Goal: Task Accomplishment & Management: Use online tool/utility

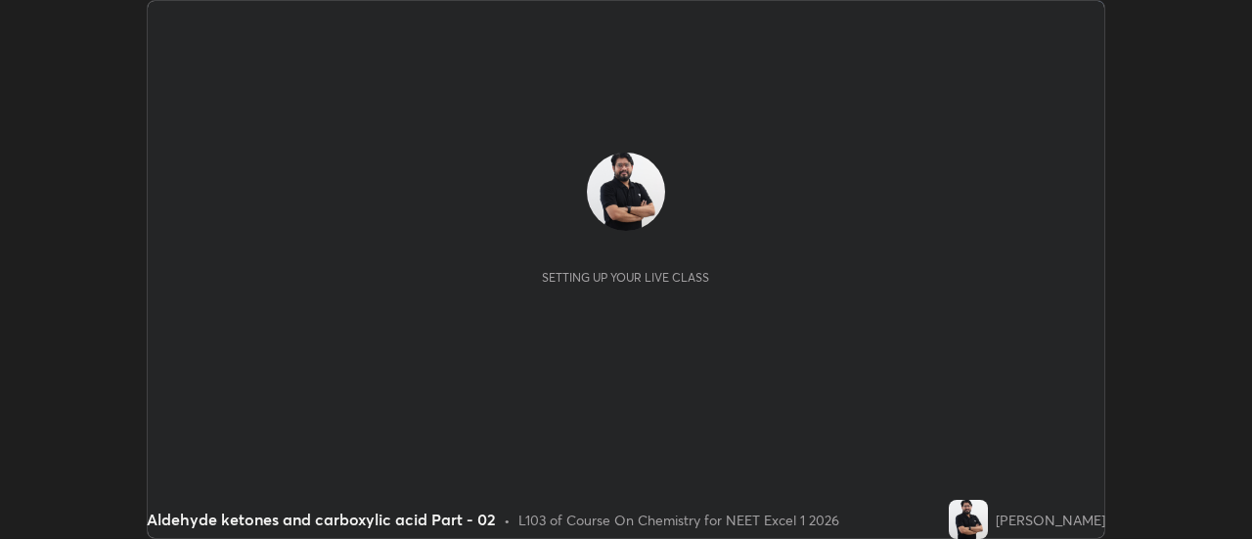
scroll to position [539, 1251]
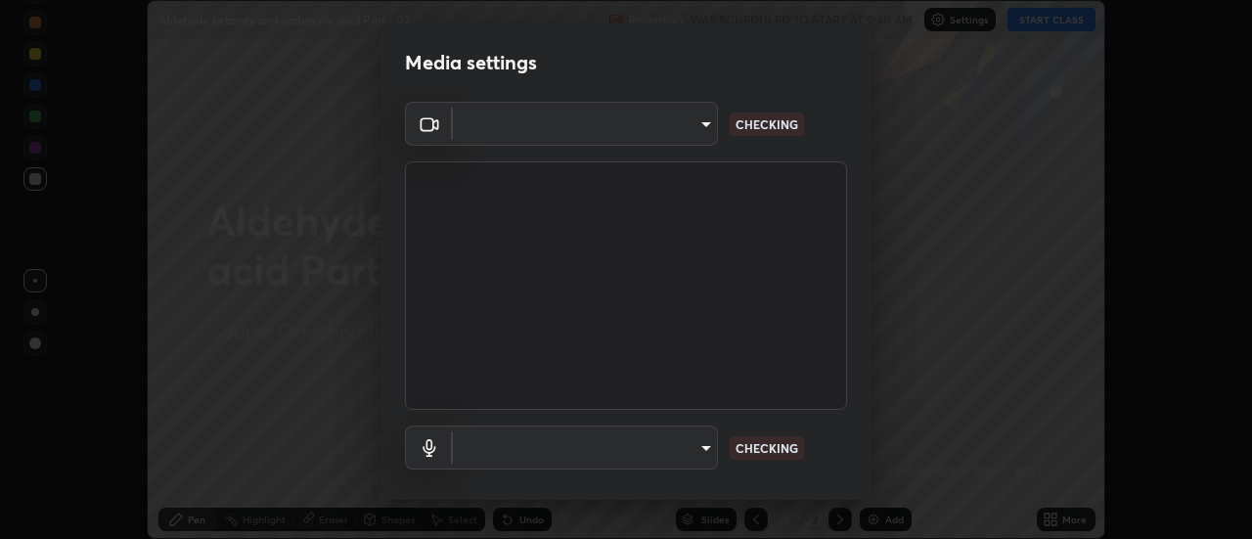
type input "0be616c92c2879d8fe19306c4b8383fc9b13f77197a30f876870ce6c7906effd"
click at [537, 122] on body "Erase all Aldehyde ketones and carboxylic acid Part - 02 Recording WAS SCHEDULE…" at bounding box center [626, 269] width 1252 height 539
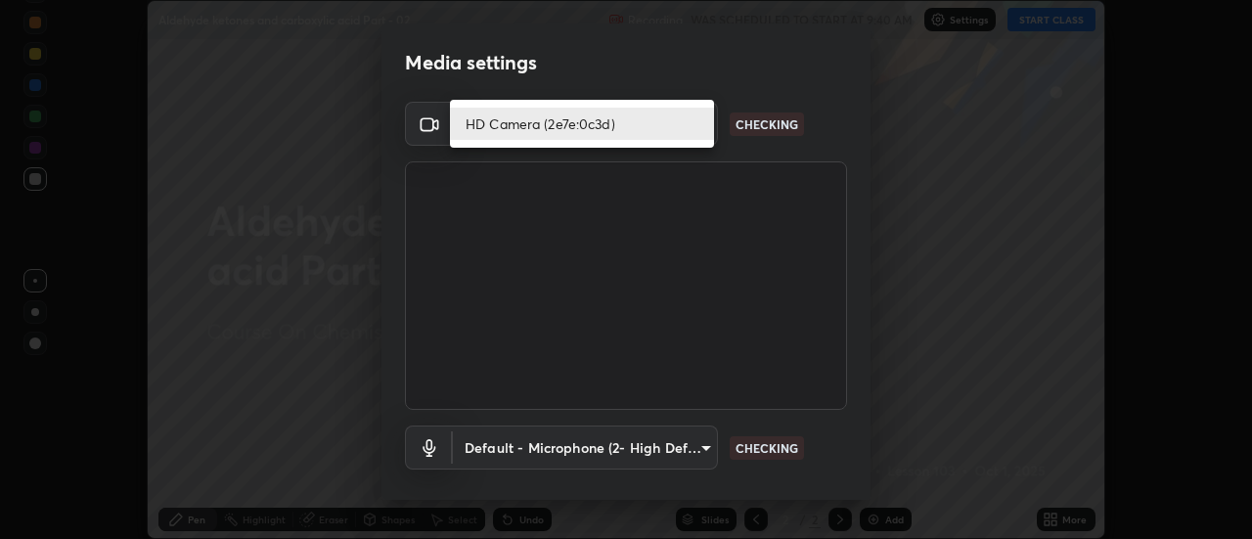
click at [509, 126] on li "HD Camera (2e7e:0c3d)" at bounding box center [582, 124] width 264 height 32
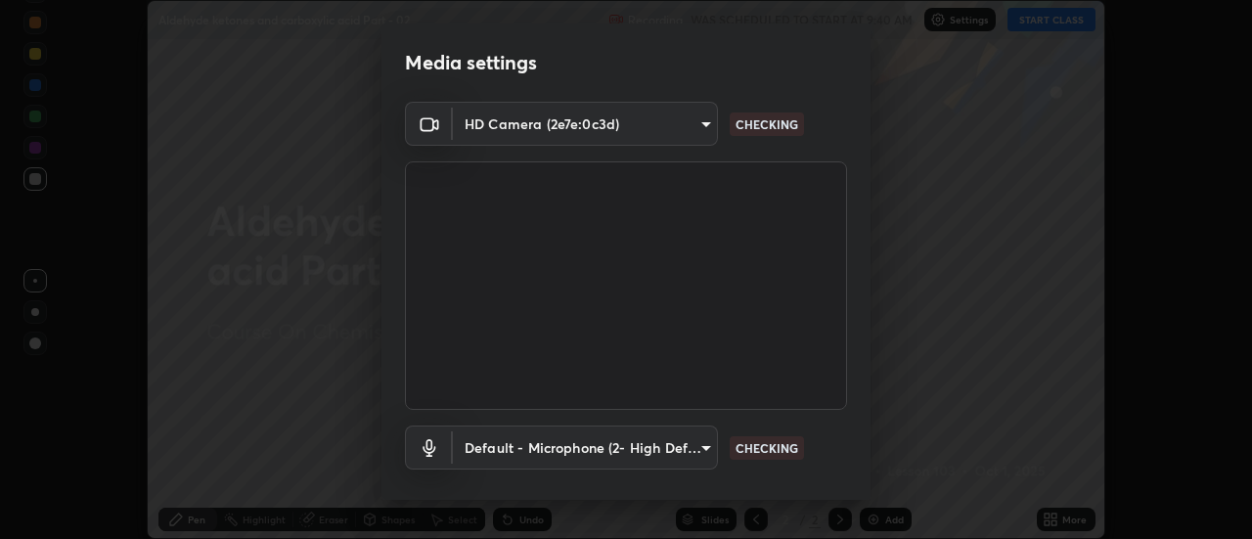
scroll to position [103, 0]
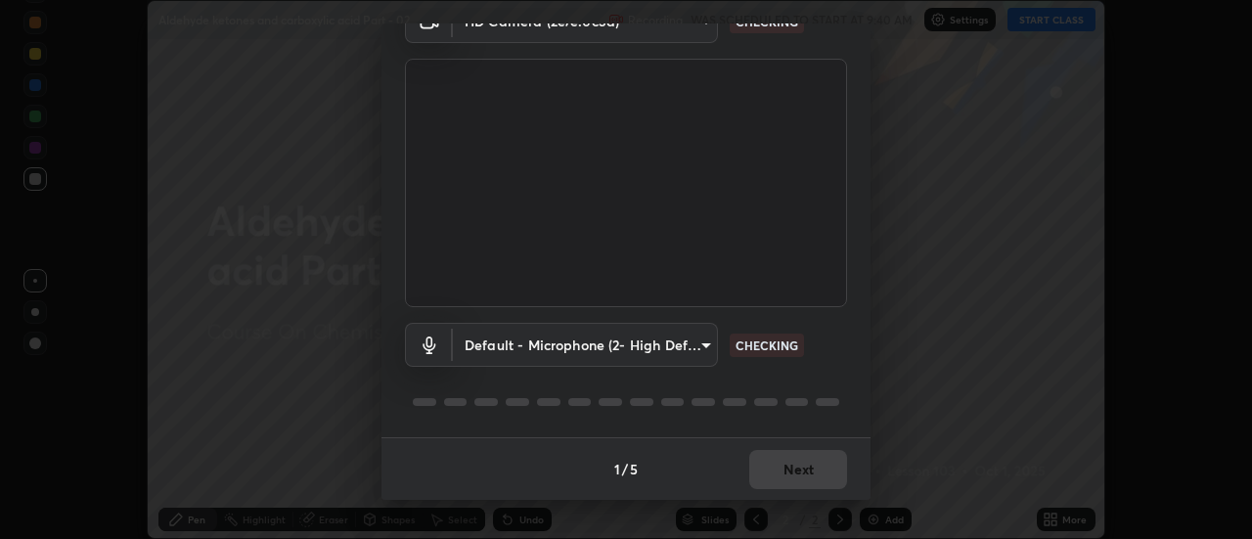
click at [577, 338] on body "Erase all Aldehyde ketones and carboxylic acid Part - 02 Recording WAS SCHEDULE…" at bounding box center [626, 269] width 1252 height 539
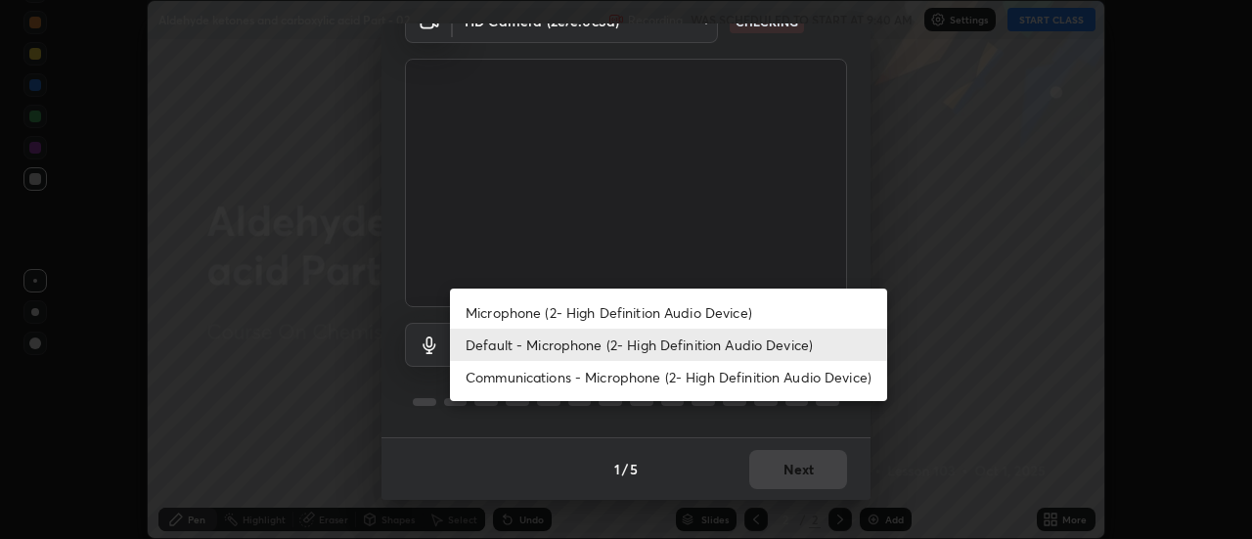
click at [541, 313] on li "Microphone (2- High Definition Audio Device)" at bounding box center [668, 312] width 437 height 32
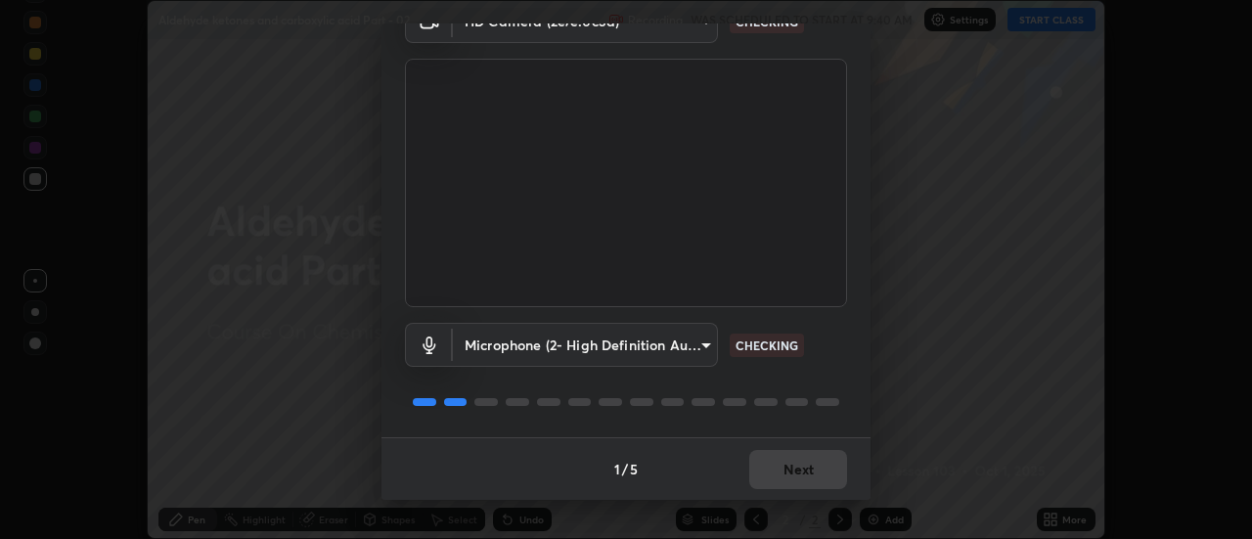
click at [543, 344] on body "Erase all Aldehyde ketones and carboxylic acid Part - 02 Recording WAS SCHEDULE…" at bounding box center [626, 269] width 1252 height 539
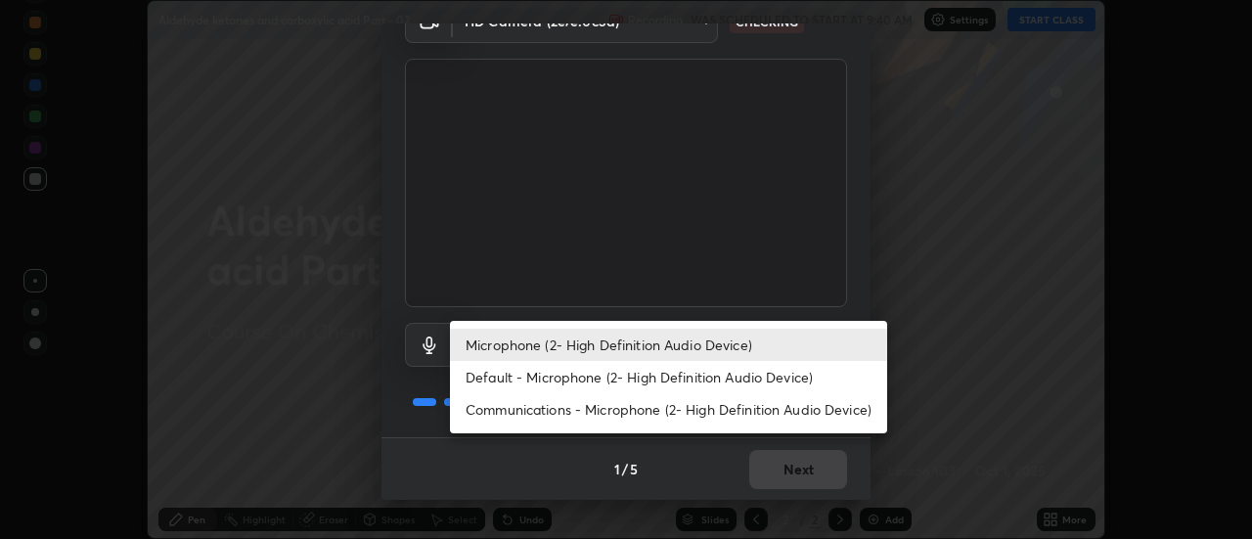
click at [515, 374] on li "Default - Microphone (2- High Definition Audio Device)" at bounding box center [668, 377] width 437 height 32
type input "default"
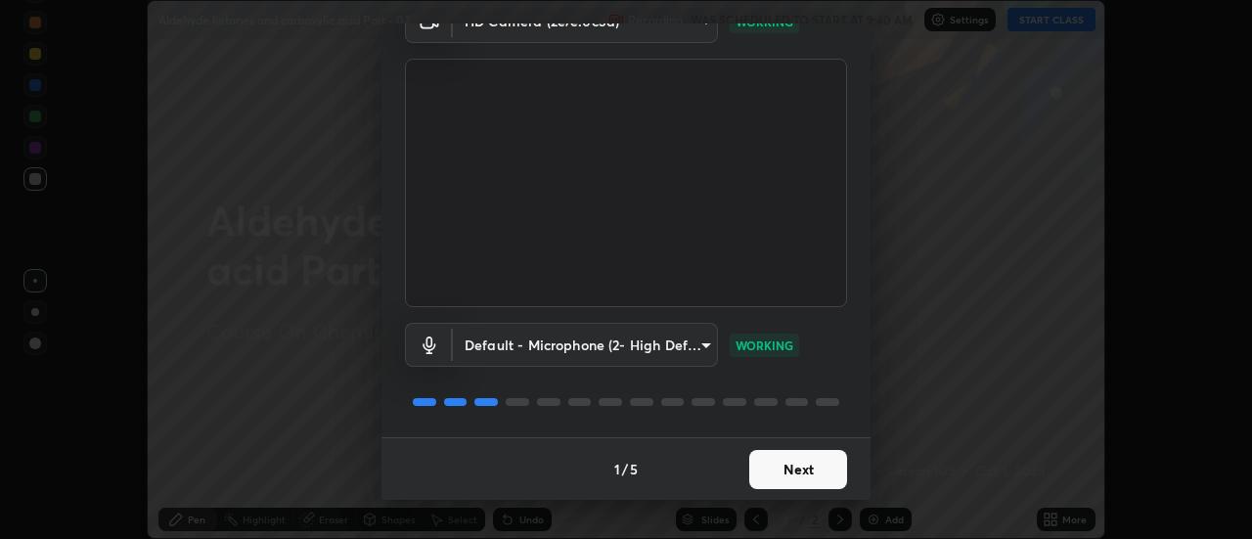
click at [777, 470] on button "Next" at bounding box center [799, 469] width 98 height 39
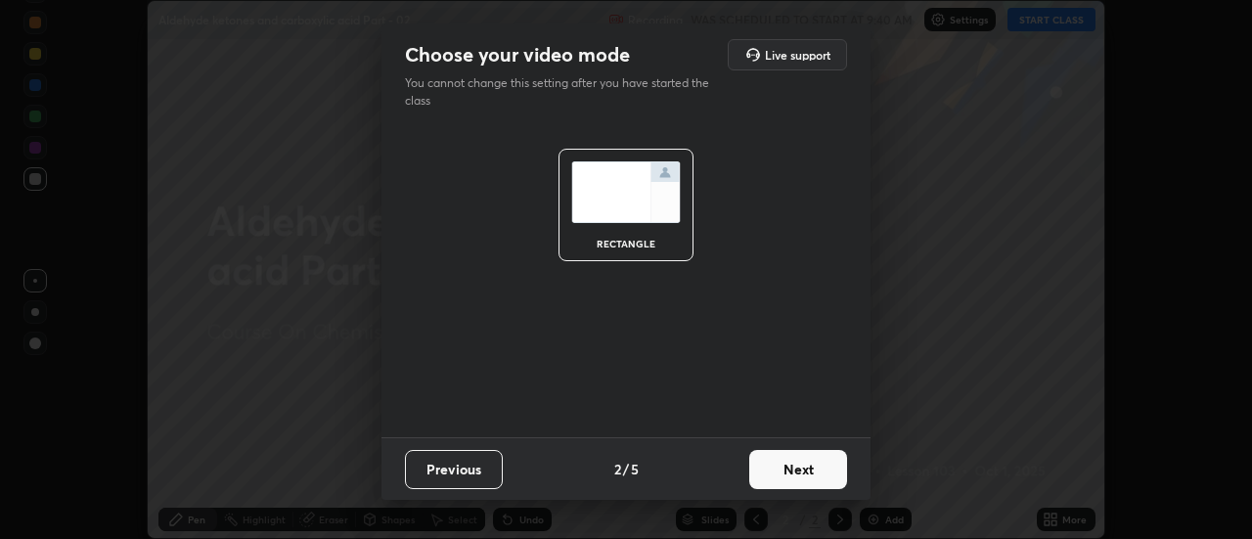
click at [791, 469] on button "Next" at bounding box center [799, 469] width 98 height 39
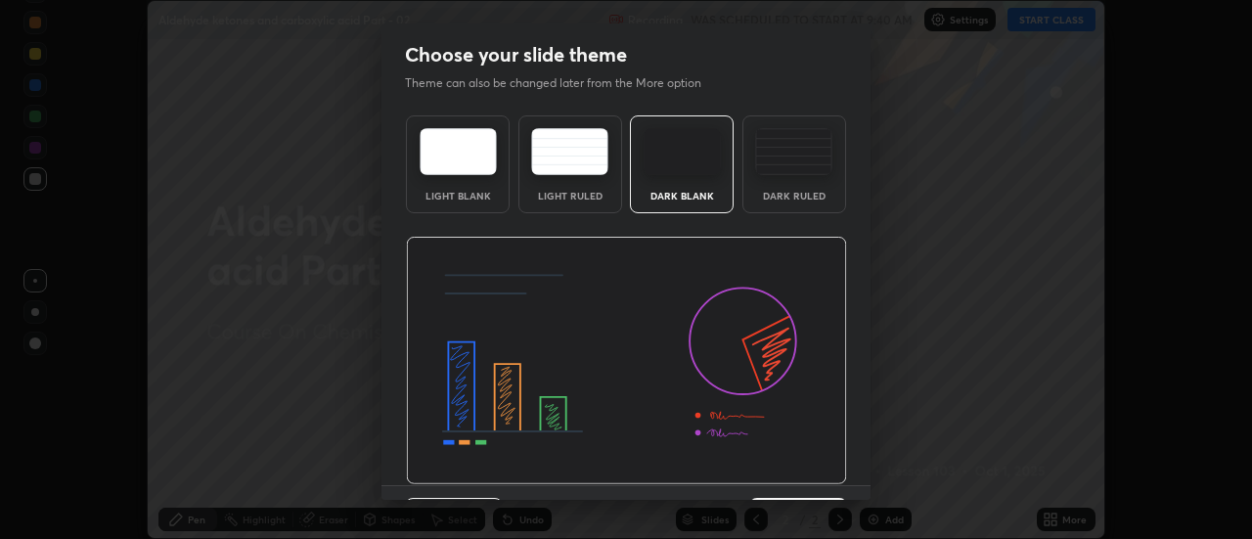
scroll to position [48, 0]
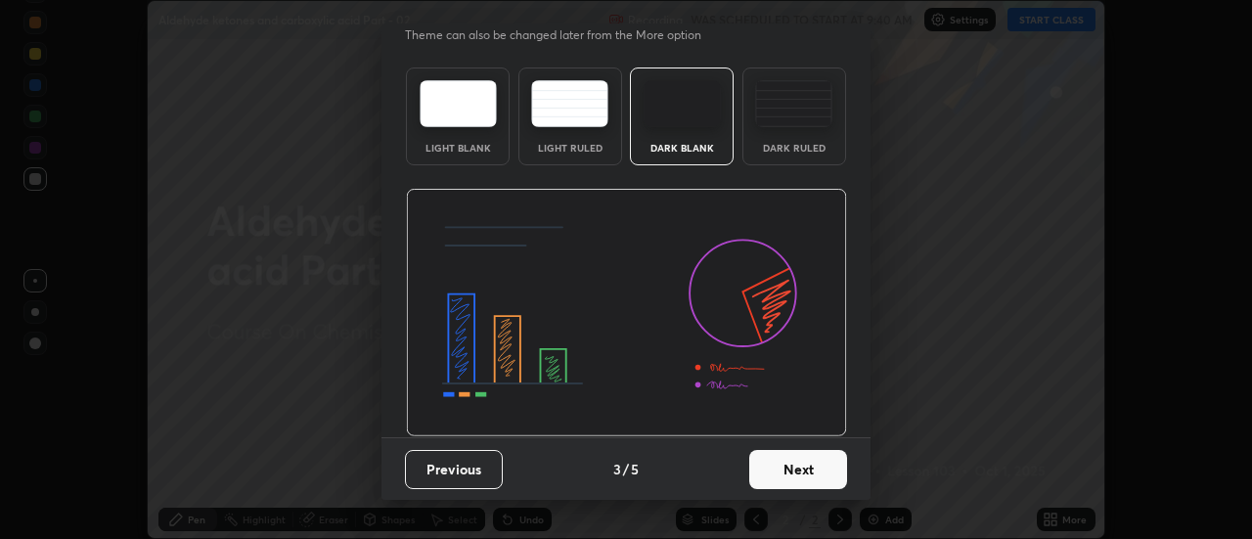
click at [805, 474] on button "Next" at bounding box center [799, 469] width 98 height 39
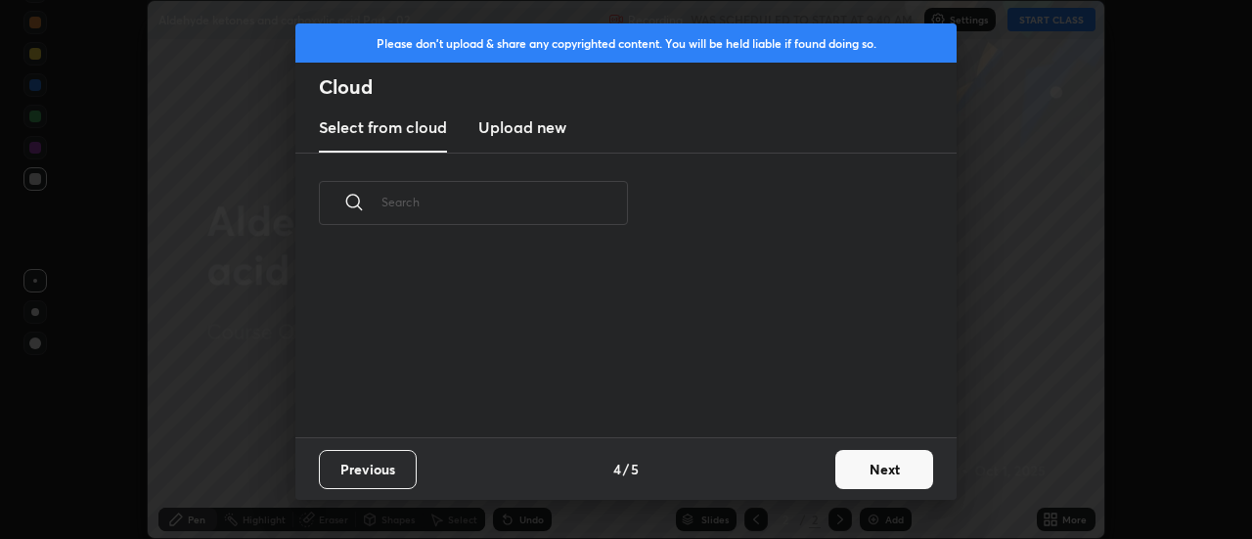
click at [874, 469] on button "Next" at bounding box center [885, 469] width 98 height 39
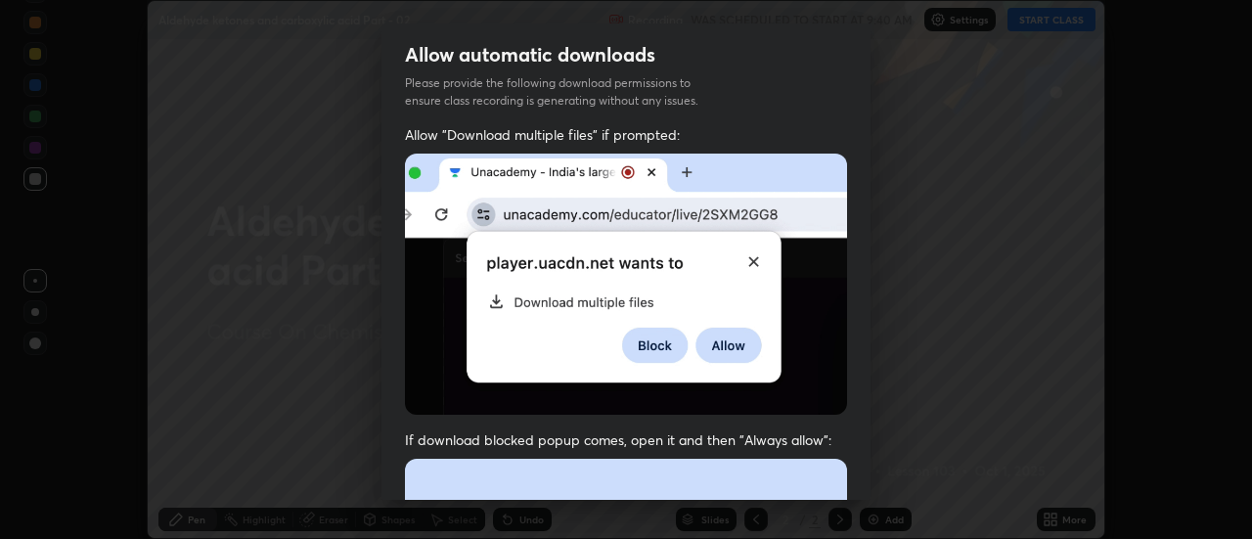
click at [871, 464] on div "Allow automatic downloads Please provide the following download permissions to …" at bounding box center [626, 269] width 1252 height 539
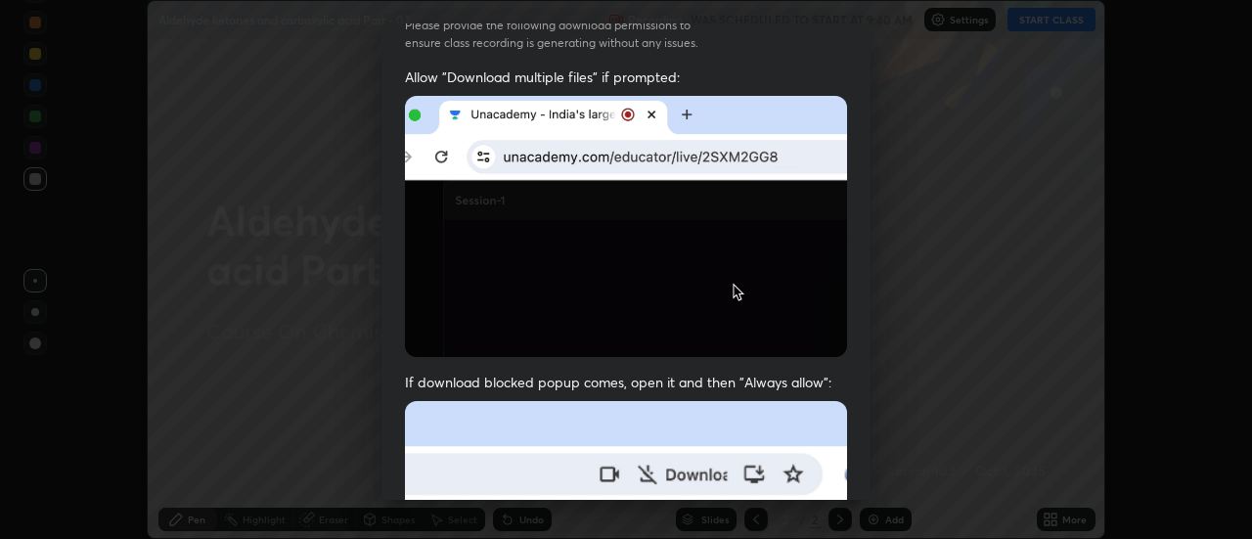
scroll to position [79, 0]
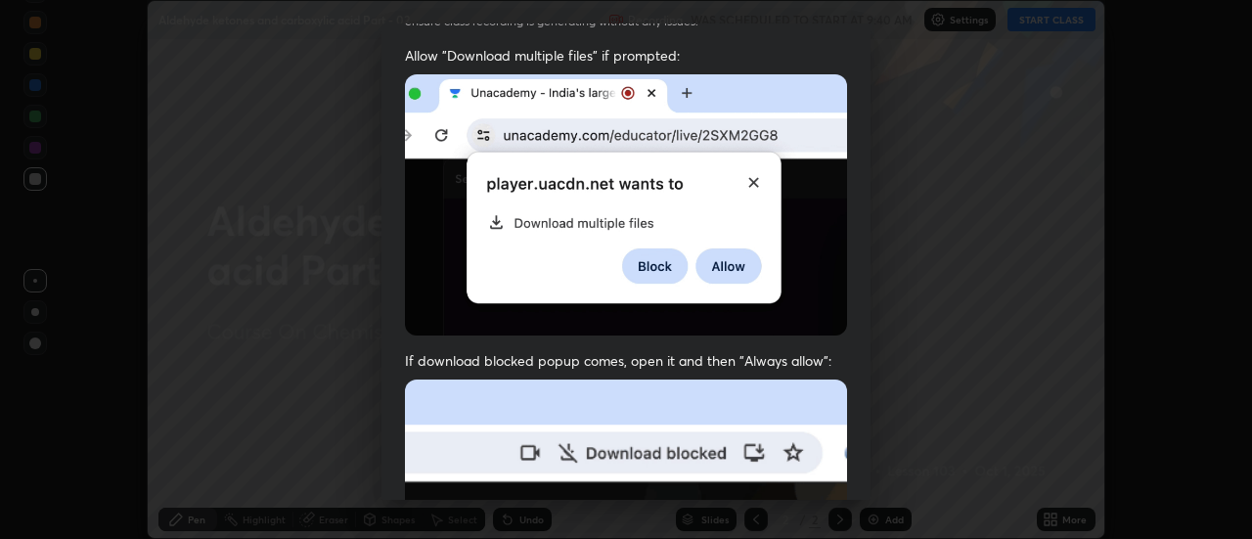
click at [871, 471] on div "Allow automatic downloads Please provide the following download permissions to …" at bounding box center [626, 269] width 1252 height 539
click at [871, 482] on div "Allow automatic downloads Please provide the following download permissions to …" at bounding box center [626, 269] width 1252 height 539
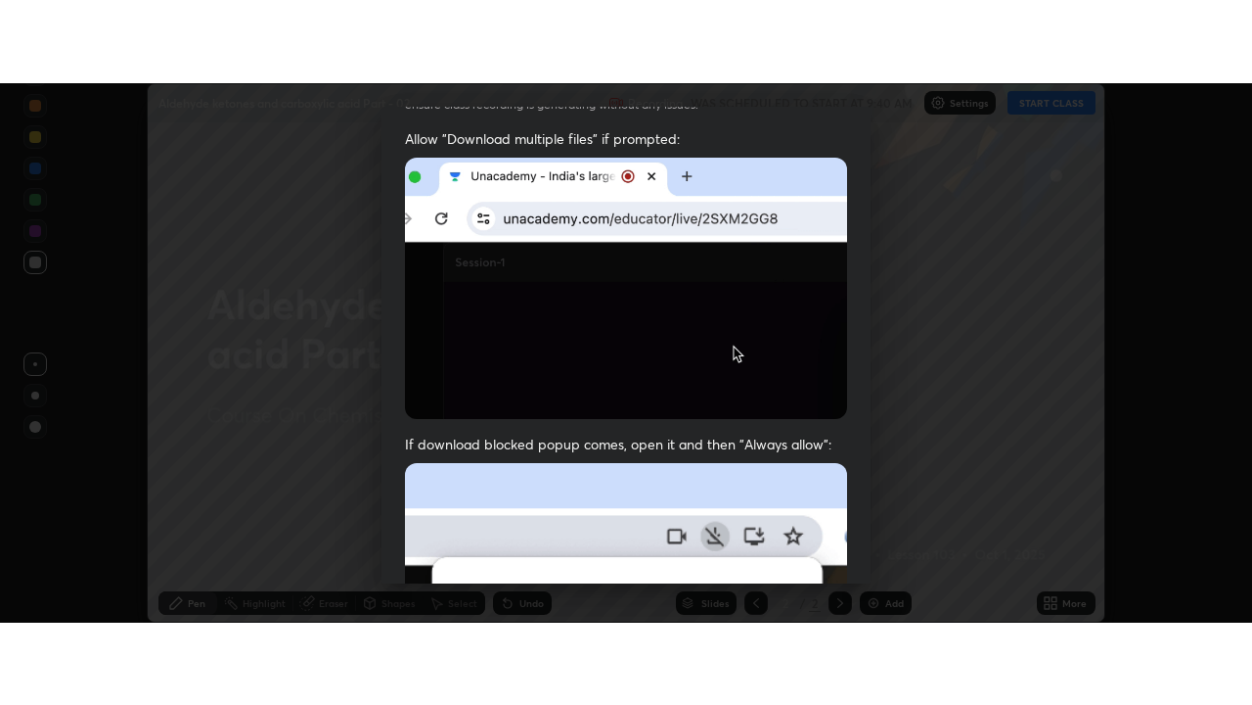
scroll to position [496, 0]
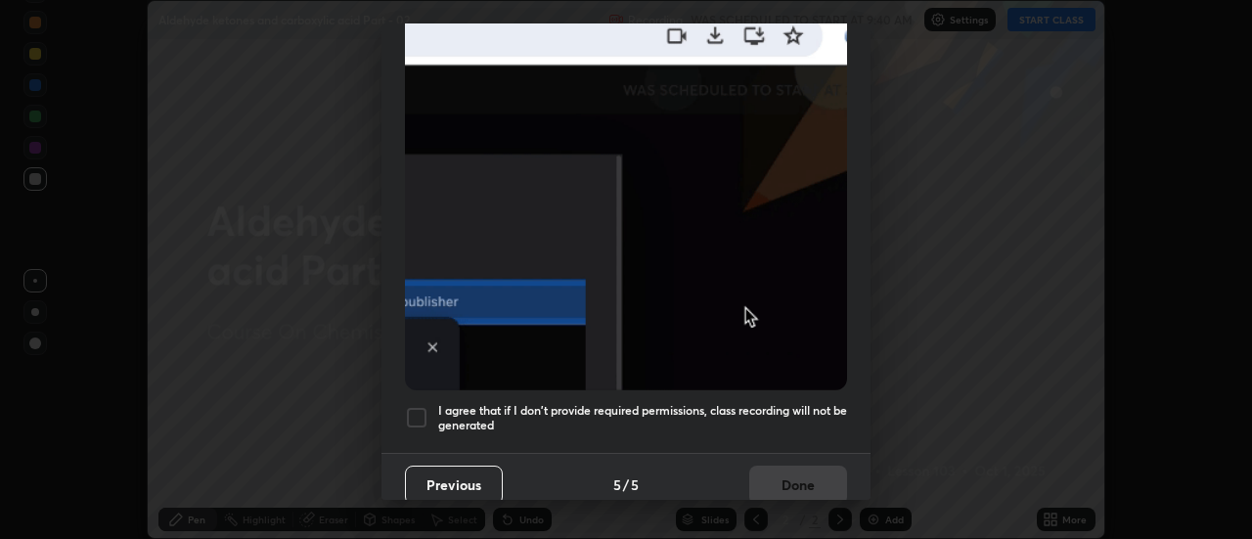
click at [423, 412] on div at bounding box center [416, 417] width 23 height 23
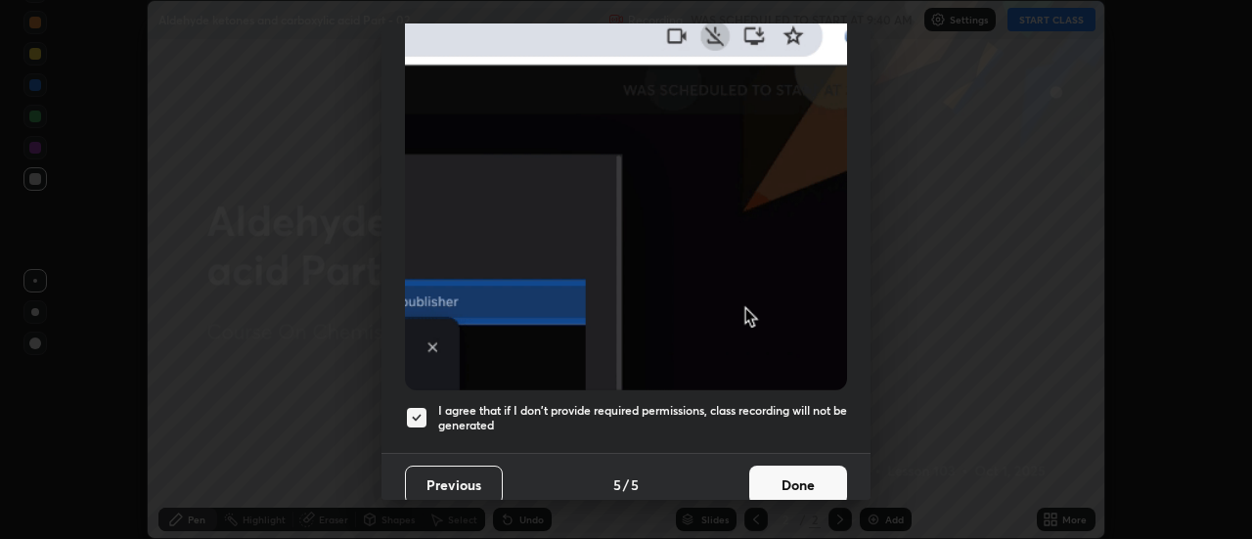
click at [806, 478] on button "Done" at bounding box center [799, 485] width 98 height 39
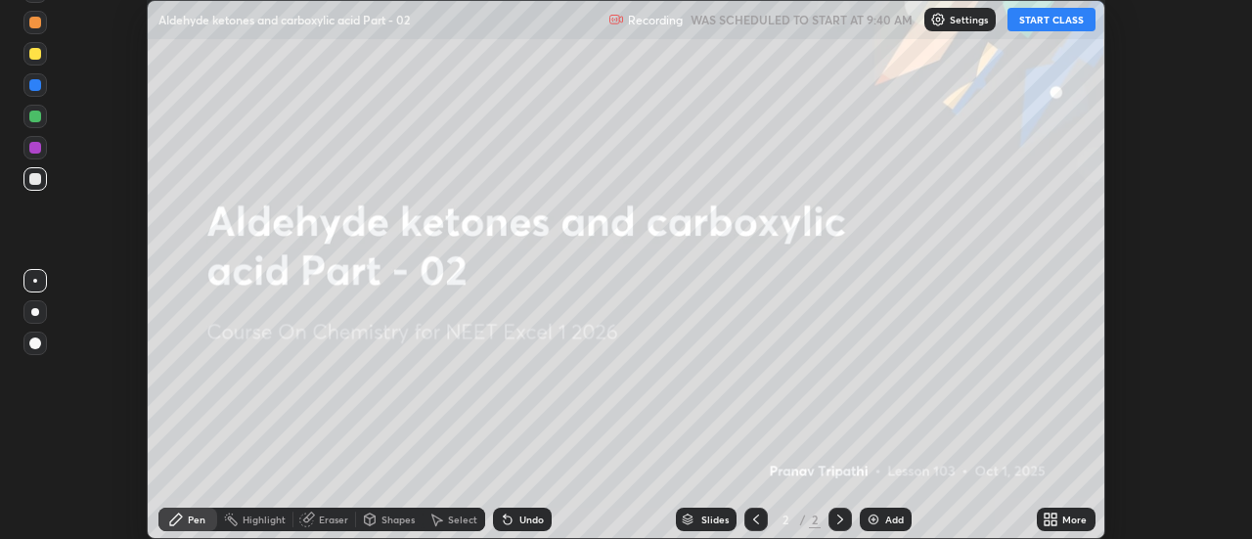
click at [1049, 522] on icon at bounding box center [1047, 523] width 5 height 5
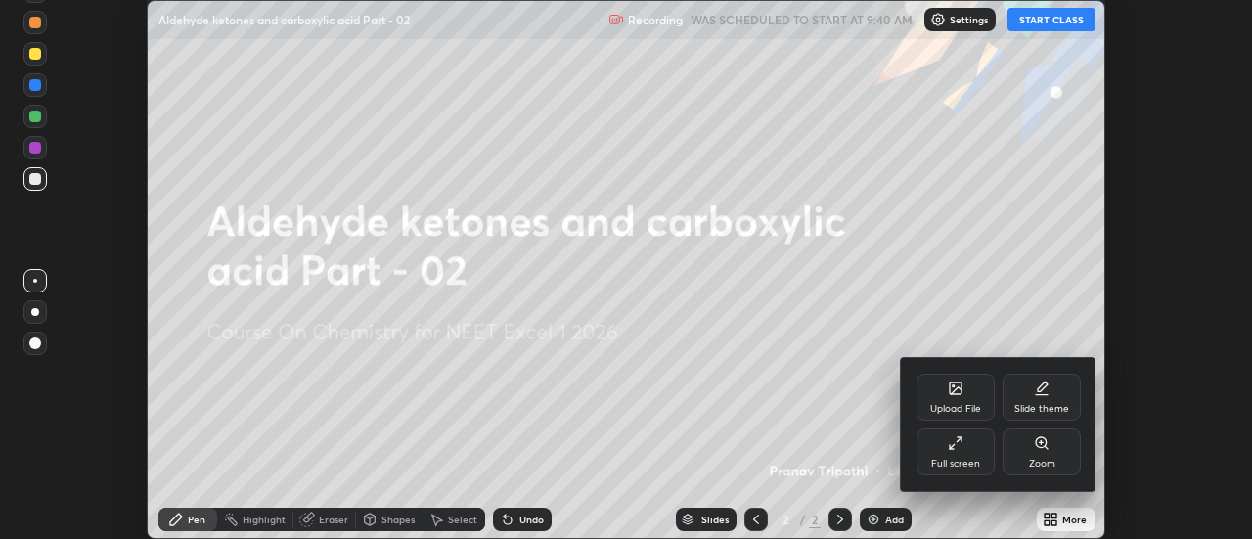
click at [962, 443] on icon at bounding box center [956, 443] width 16 height 16
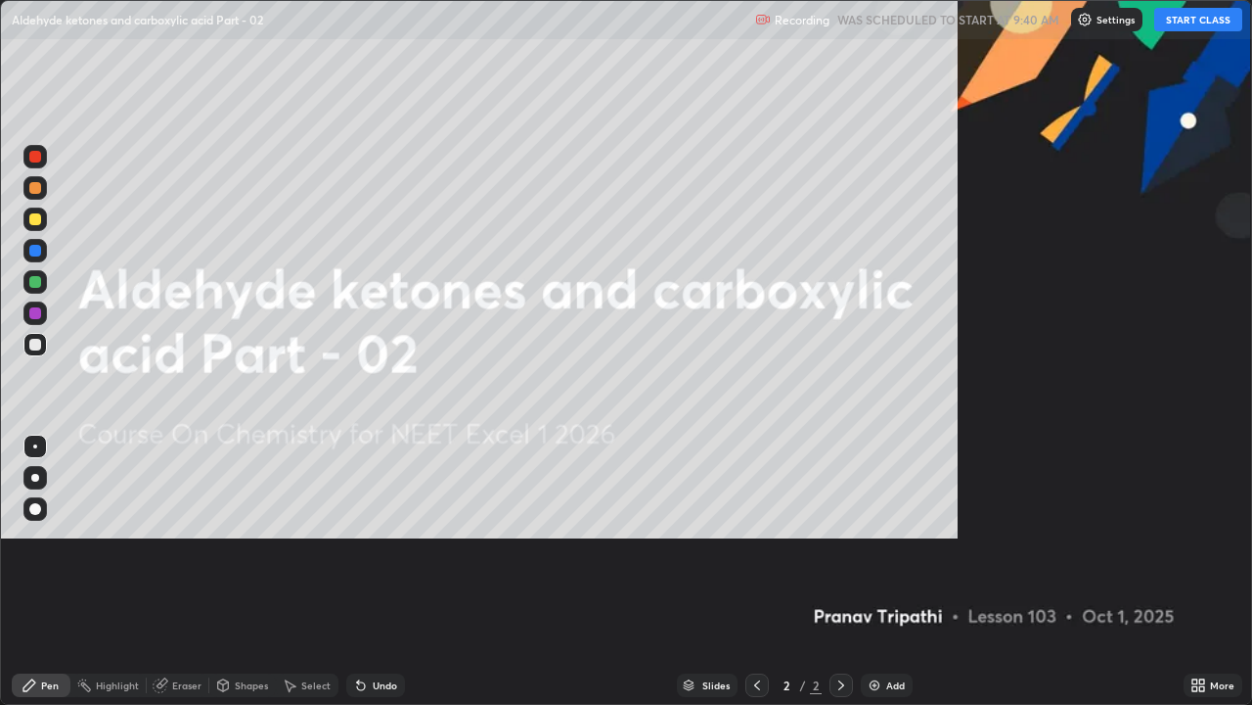
scroll to position [705, 1252]
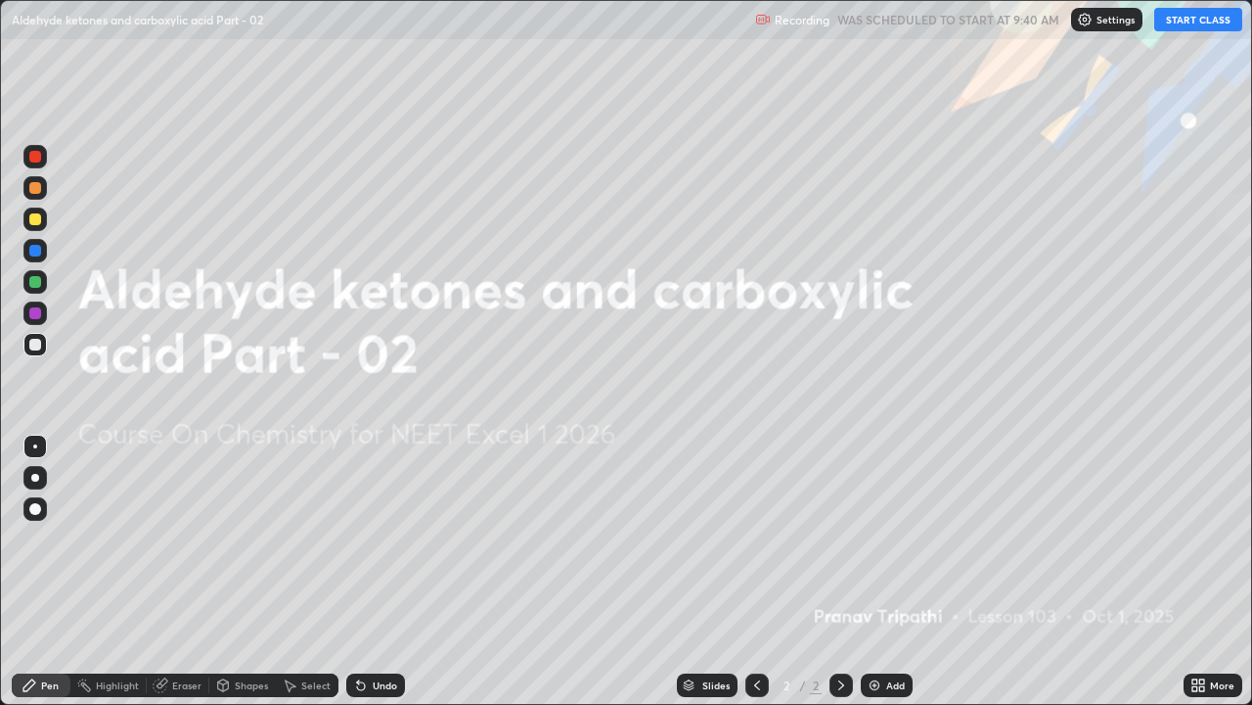
click at [1180, 22] on button "START CLASS" at bounding box center [1199, 19] width 88 height 23
click at [887, 538] on div "Add" at bounding box center [896, 685] width 19 height 10
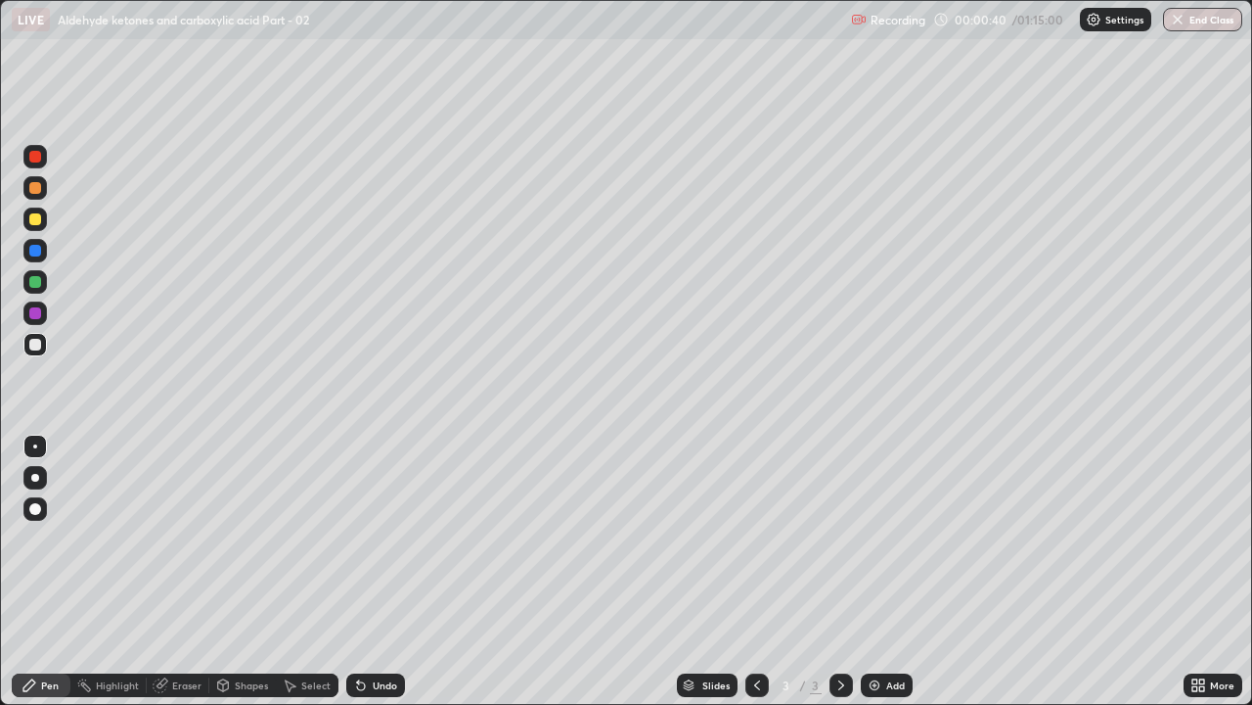
click at [38, 221] on div at bounding box center [35, 219] width 12 height 12
click at [32, 282] on div at bounding box center [35, 282] width 12 height 12
click at [36, 343] on div at bounding box center [35, 345] width 12 height 12
click at [36, 188] on div at bounding box center [35, 188] width 12 height 12
click at [39, 159] on div at bounding box center [35, 157] width 12 height 12
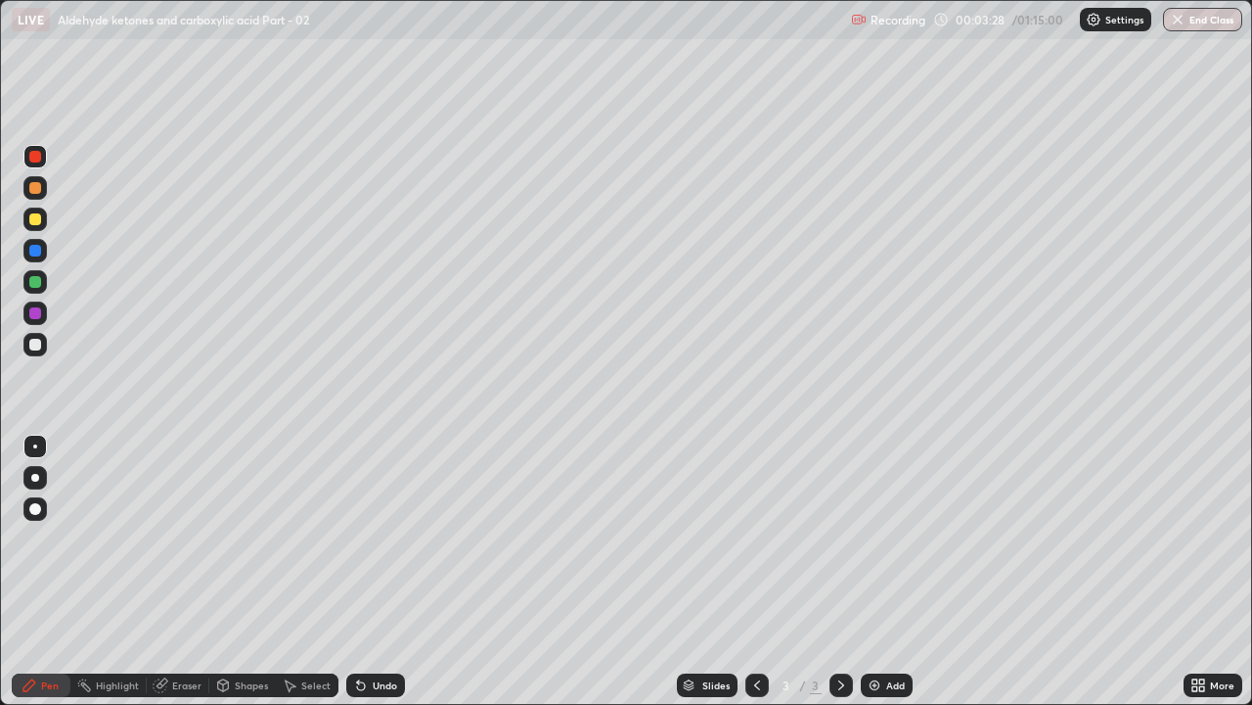
click at [43, 220] on div at bounding box center [34, 218] width 23 height 23
click at [33, 192] on div at bounding box center [35, 188] width 12 height 12
click at [35, 315] on div at bounding box center [35, 313] width 12 height 12
click at [46, 349] on div at bounding box center [34, 344] width 23 height 23
click at [37, 189] on div at bounding box center [35, 188] width 12 height 12
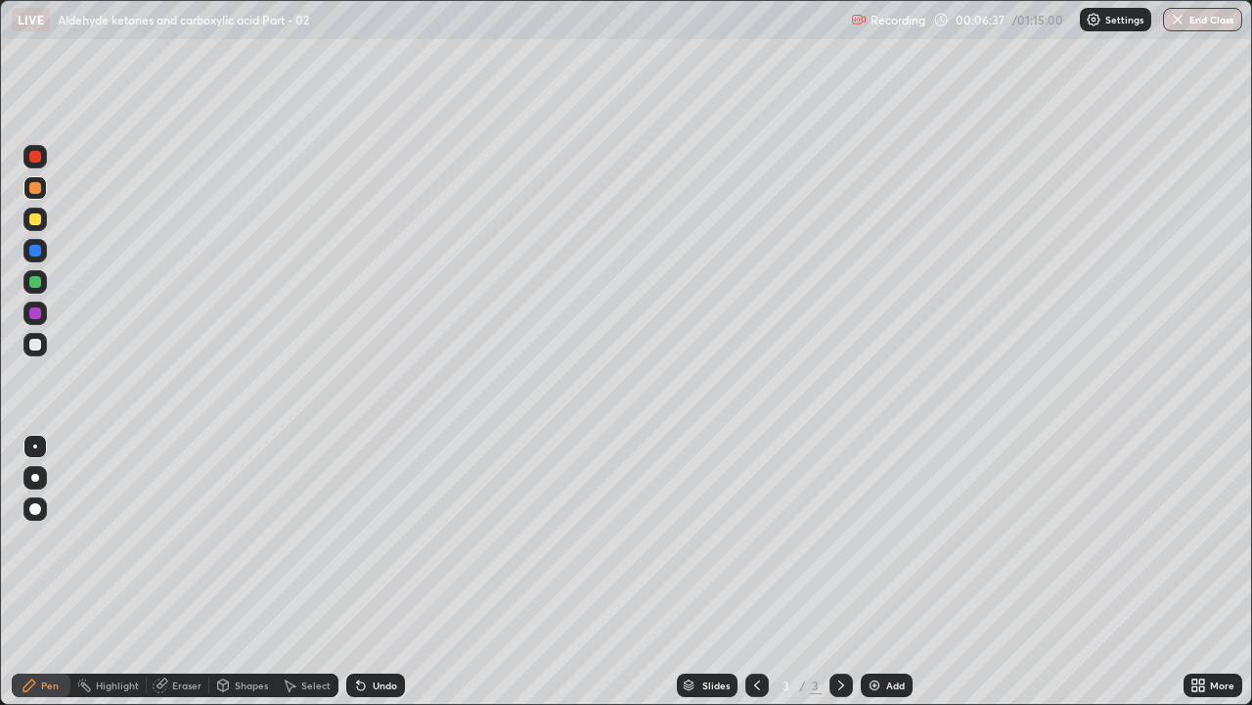
click at [31, 152] on div at bounding box center [35, 157] width 12 height 12
click at [35, 222] on div at bounding box center [35, 219] width 12 height 12
click at [899, 538] on div "Add" at bounding box center [887, 684] width 52 height 23
click at [178, 538] on div "Eraser" at bounding box center [186, 685] width 29 height 10
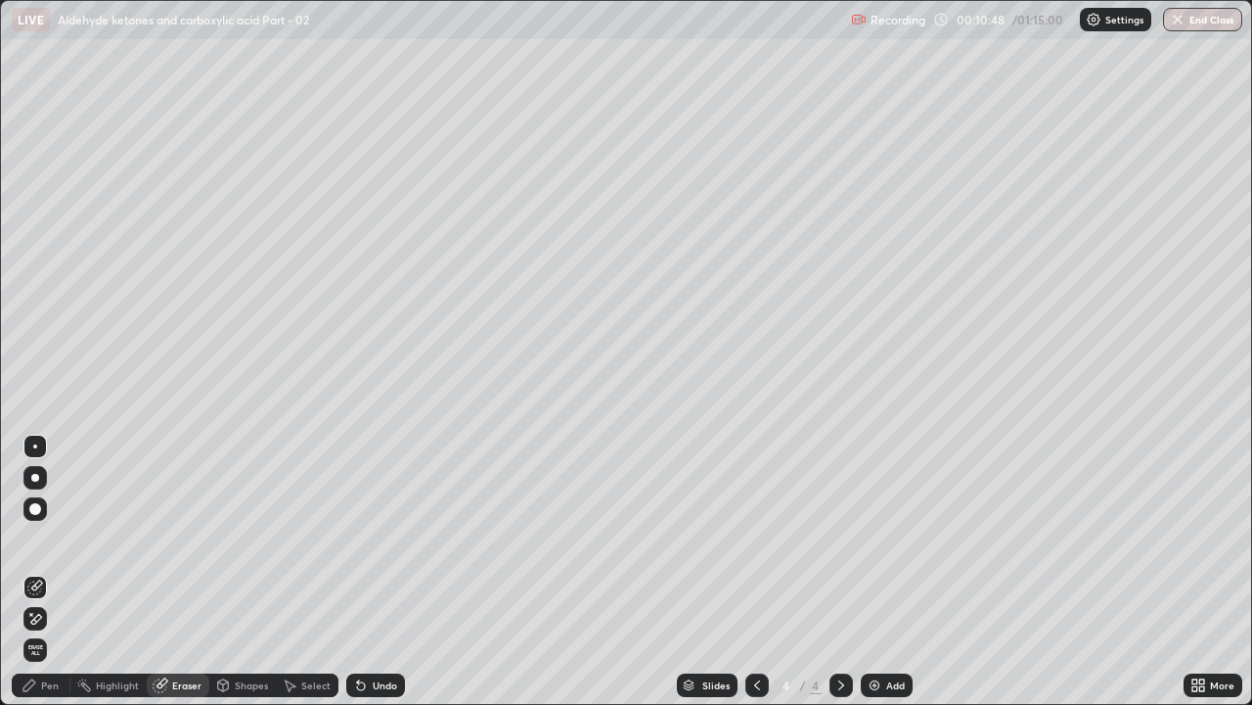
click at [50, 538] on div "Pen" at bounding box center [50, 685] width 18 height 10
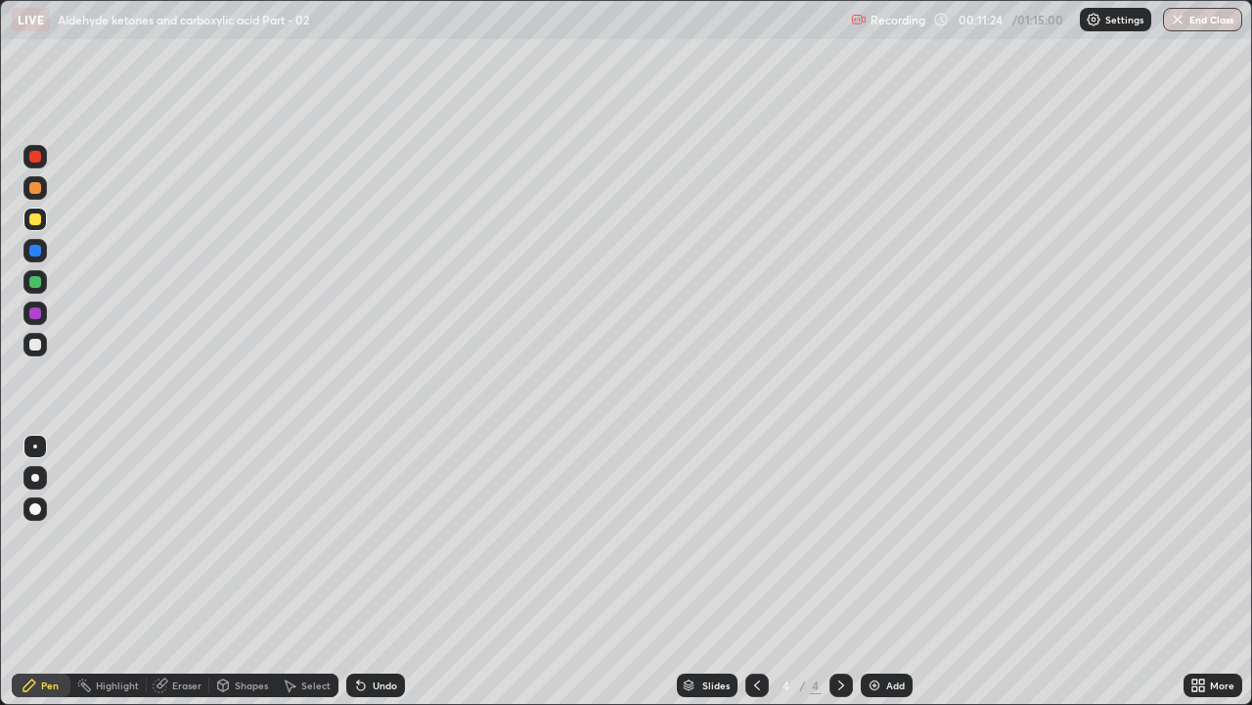
click at [35, 166] on div at bounding box center [34, 156] width 23 height 23
click at [46, 217] on div at bounding box center [34, 218] width 23 height 23
click at [43, 156] on div at bounding box center [34, 156] width 23 height 23
click at [44, 345] on div at bounding box center [34, 344] width 23 height 23
click at [34, 223] on div at bounding box center [35, 219] width 12 height 12
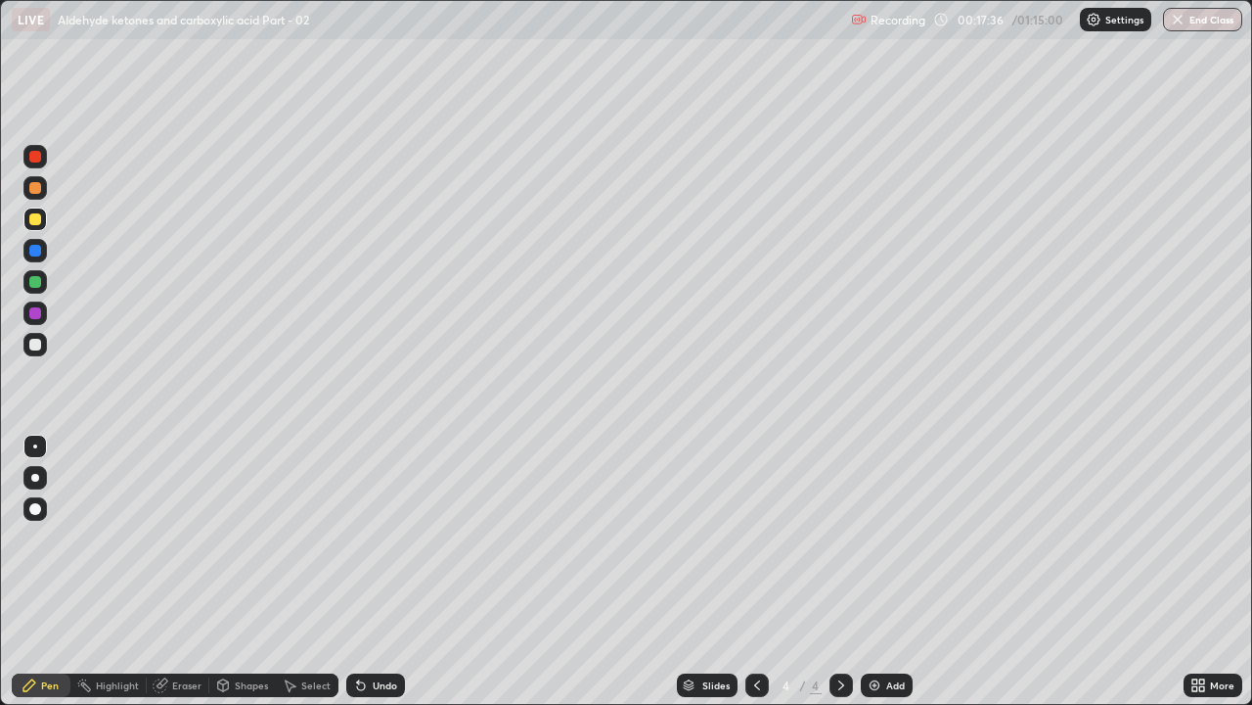
click at [39, 185] on div at bounding box center [35, 188] width 12 height 12
click at [889, 538] on div "Add" at bounding box center [896, 685] width 19 height 10
click at [38, 348] on div at bounding box center [35, 345] width 12 height 12
click at [887, 538] on div "Add" at bounding box center [896, 685] width 19 height 10
click at [188, 538] on div "Eraser" at bounding box center [186, 685] width 29 height 10
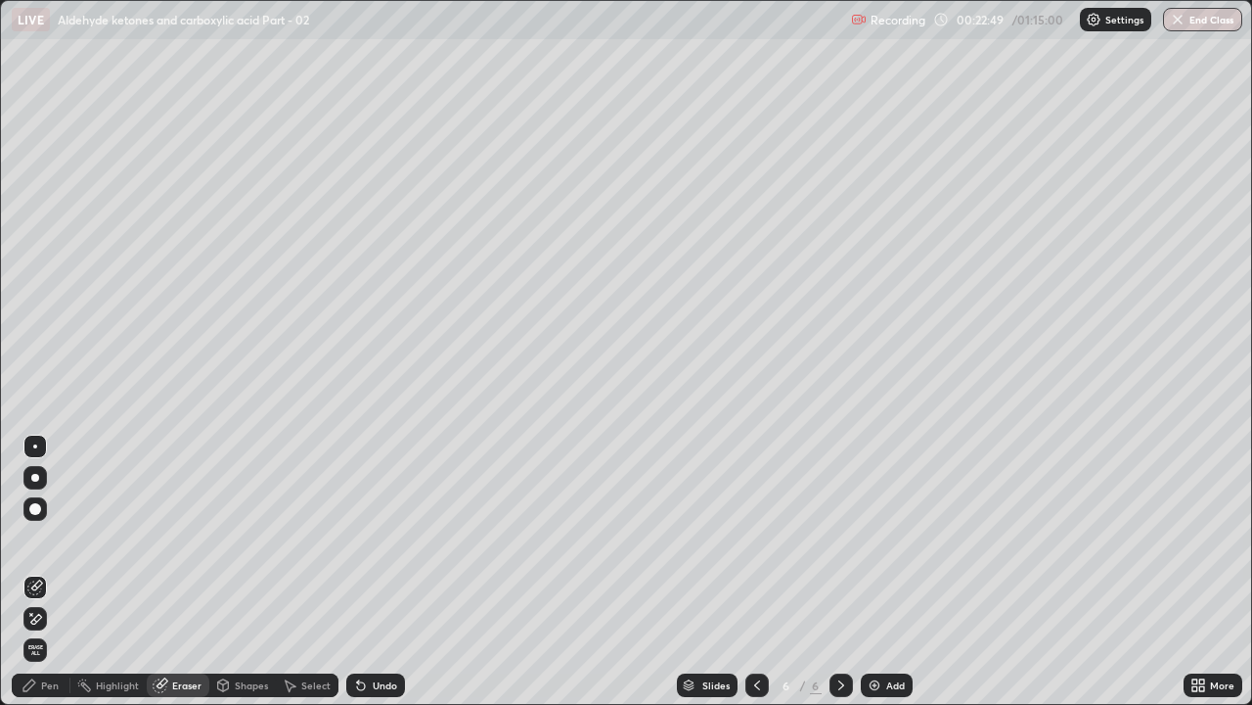
click at [51, 538] on div "Pen" at bounding box center [50, 685] width 18 height 10
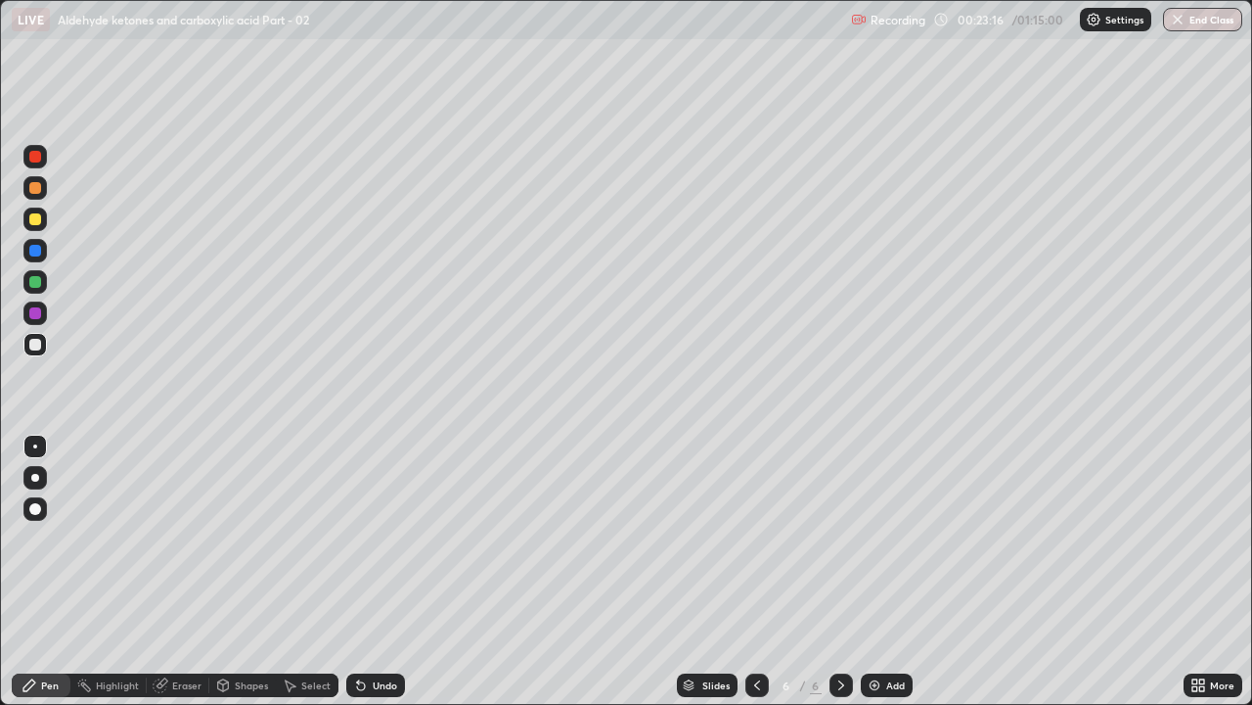
click at [33, 189] on div at bounding box center [35, 188] width 12 height 12
click at [186, 538] on div "Eraser" at bounding box center [178, 684] width 63 height 23
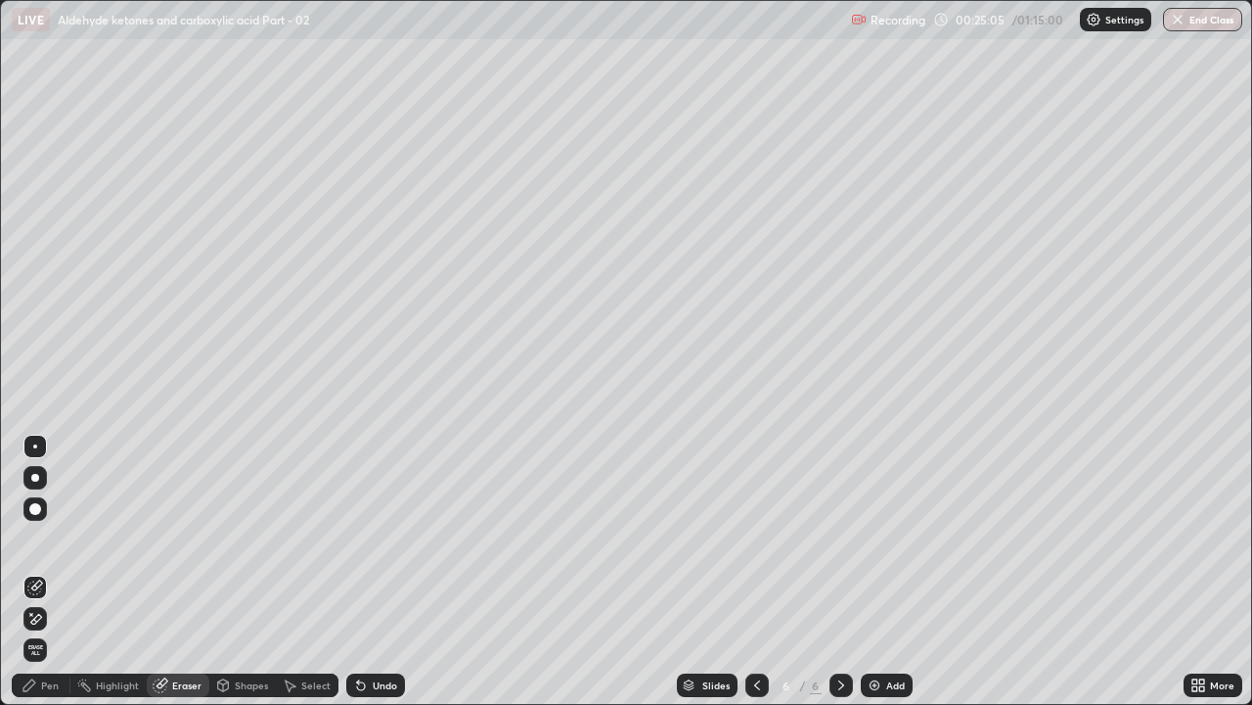
click at [56, 538] on div "Pen" at bounding box center [50, 685] width 18 height 10
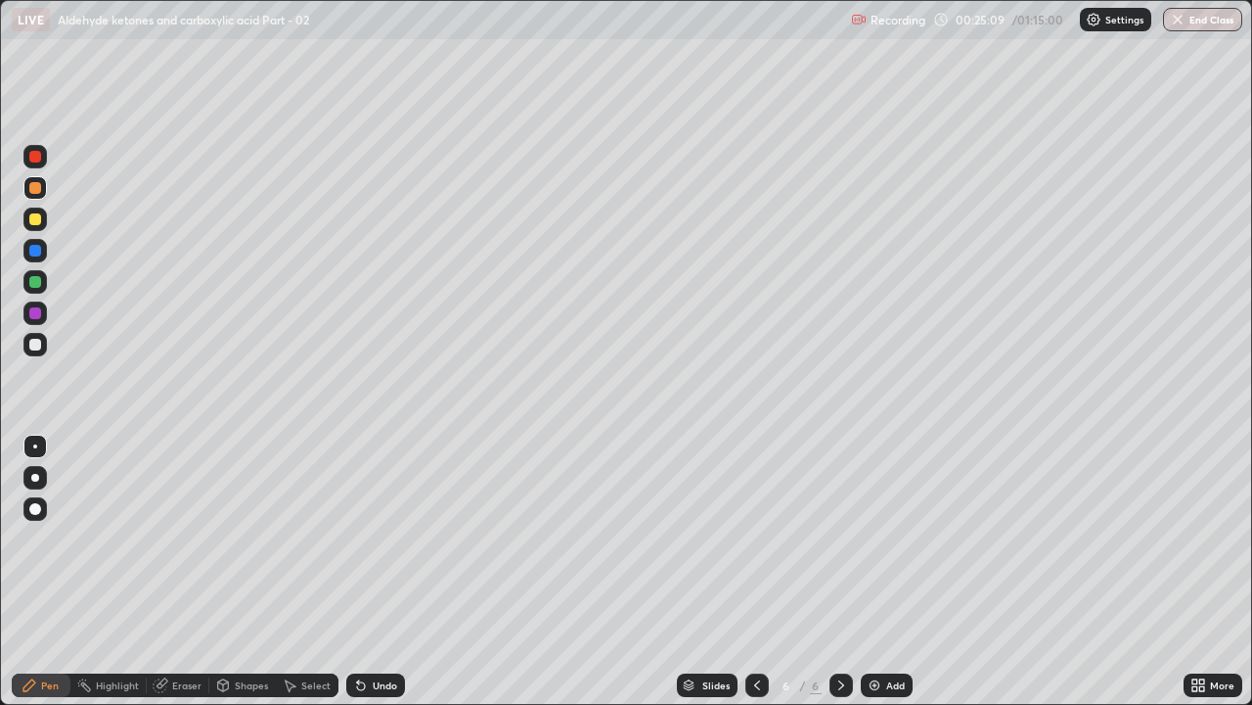
click at [190, 538] on div "Eraser" at bounding box center [186, 685] width 29 height 10
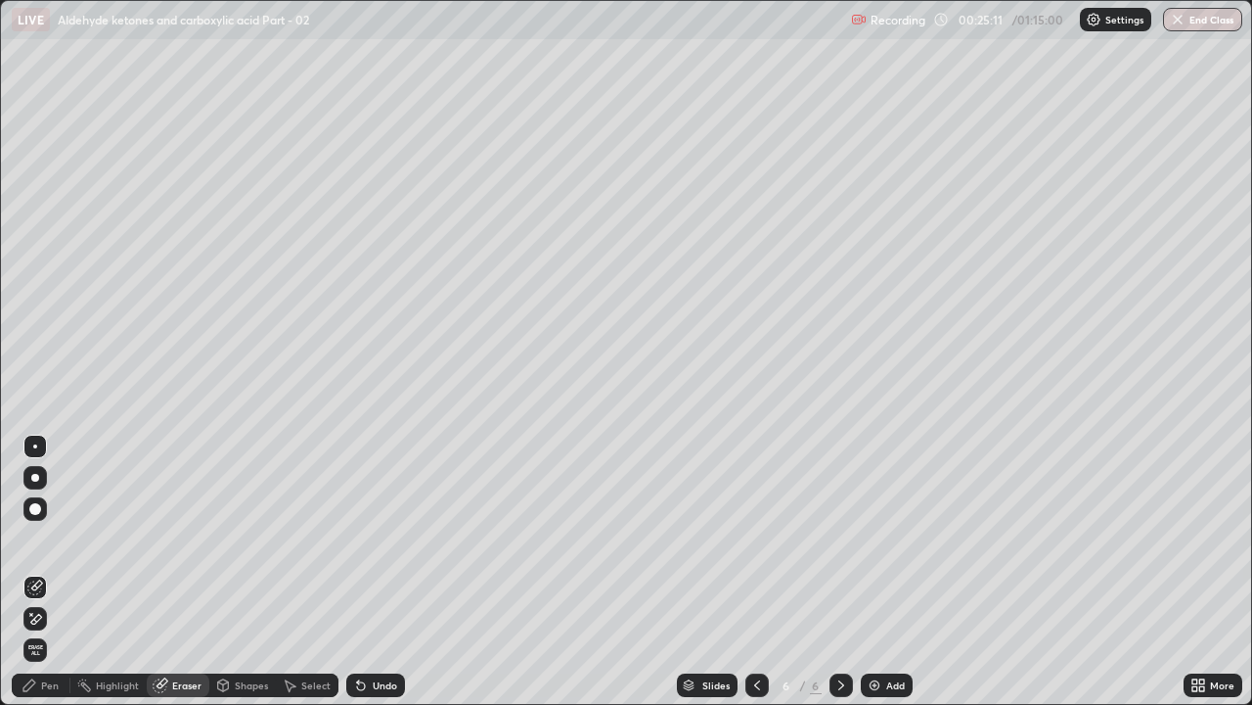
click at [46, 538] on div "Pen" at bounding box center [50, 685] width 18 height 10
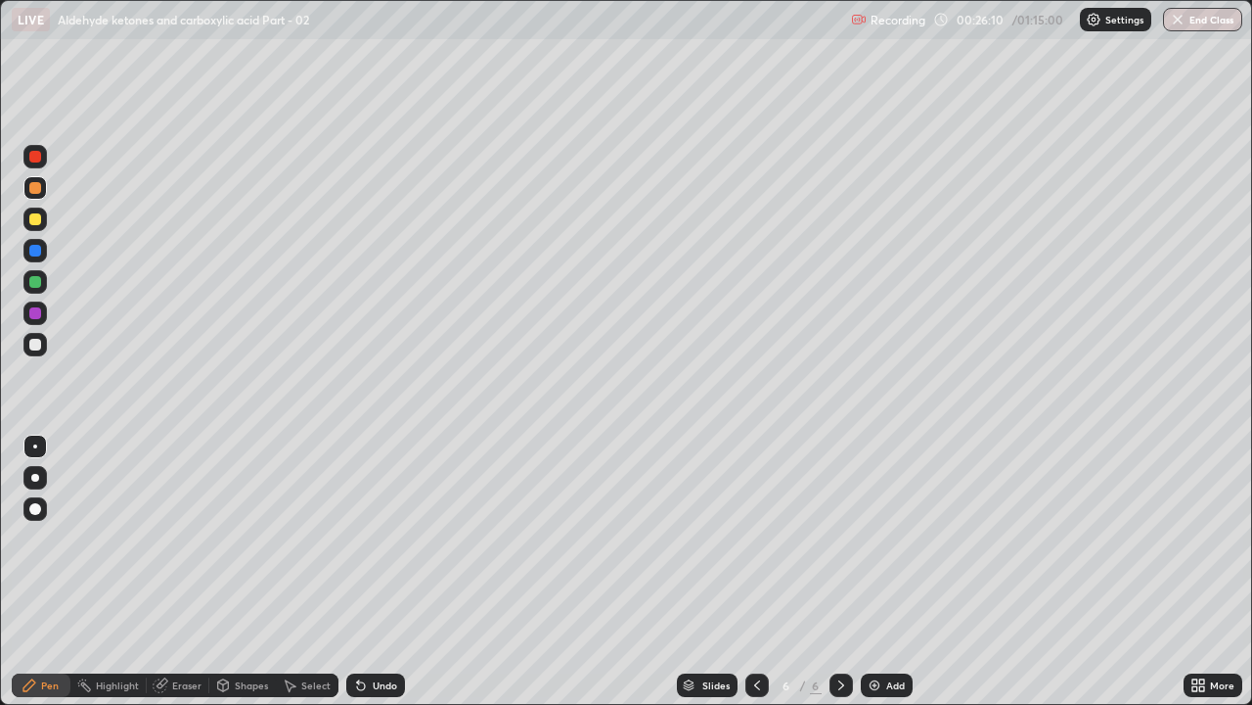
click at [36, 344] on div at bounding box center [35, 345] width 12 height 12
click at [180, 538] on div "Eraser" at bounding box center [186, 685] width 29 height 10
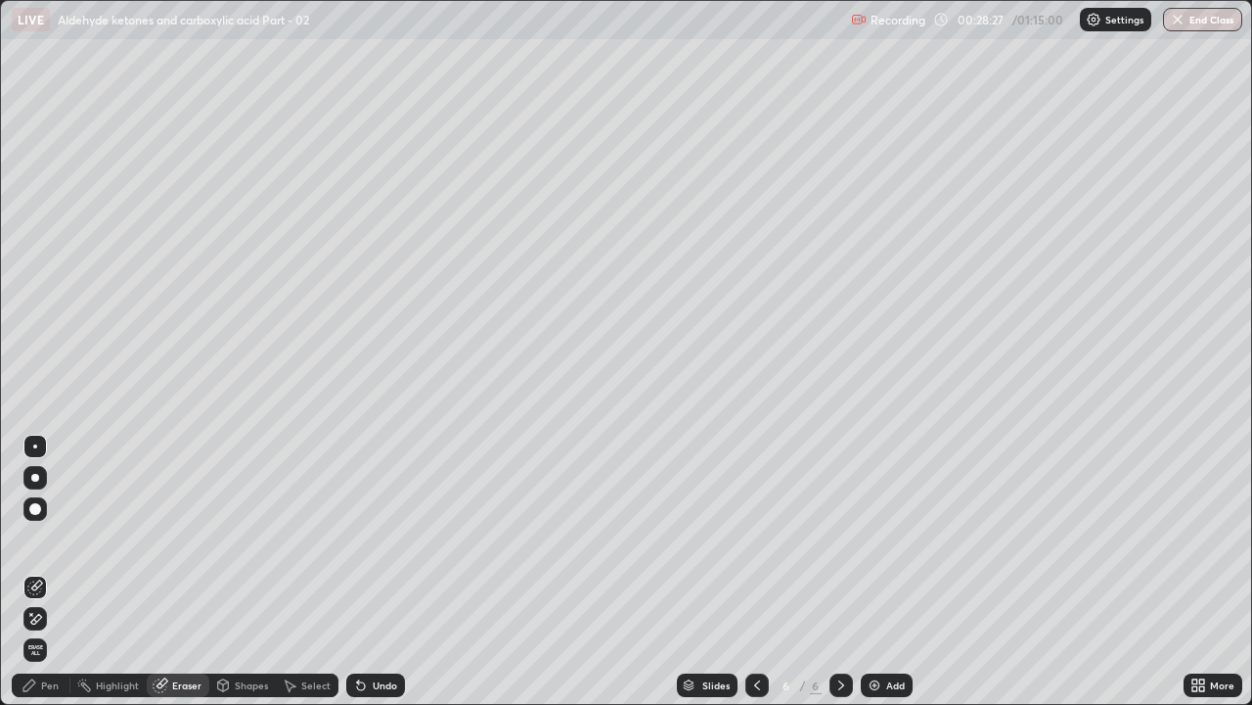
click at [44, 538] on div "Pen" at bounding box center [41, 684] width 59 height 23
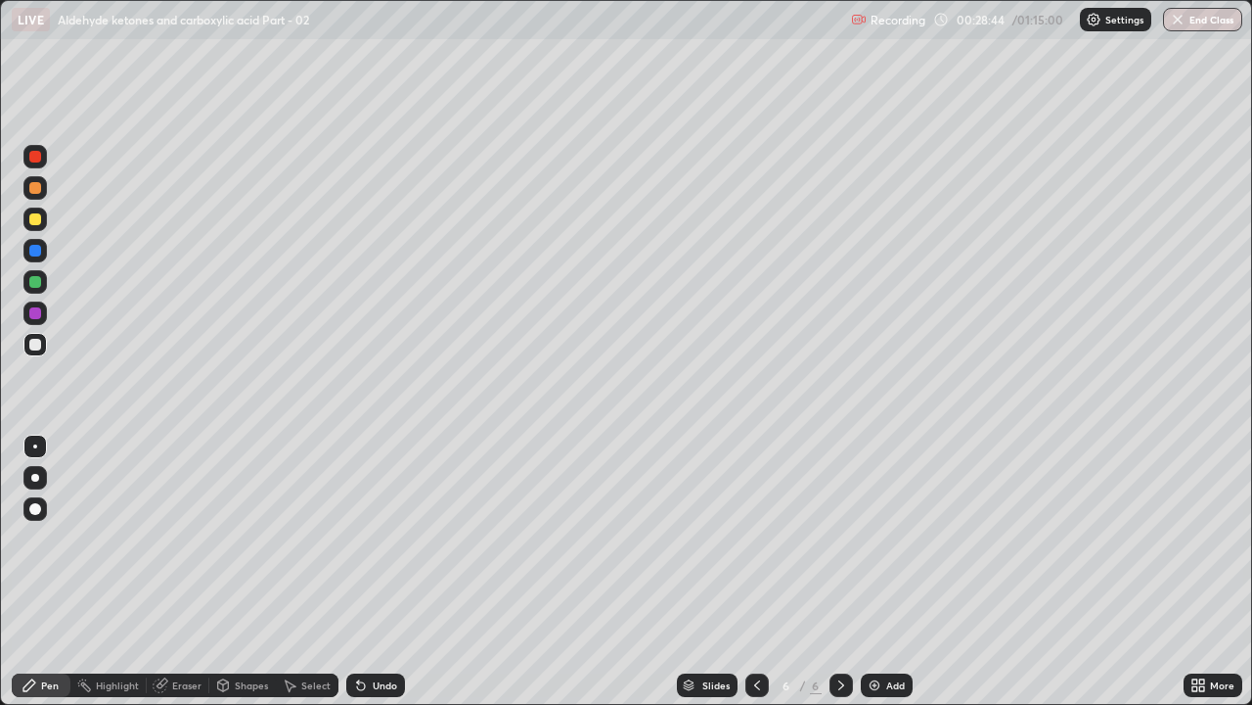
click at [31, 228] on div at bounding box center [34, 218] width 23 height 23
click at [891, 538] on div "Add" at bounding box center [896, 685] width 19 height 10
click at [41, 352] on div at bounding box center [34, 344] width 23 height 23
click at [34, 216] on div at bounding box center [35, 219] width 12 height 12
click at [185, 538] on div "Eraser" at bounding box center [186, 685] width 29 height 10
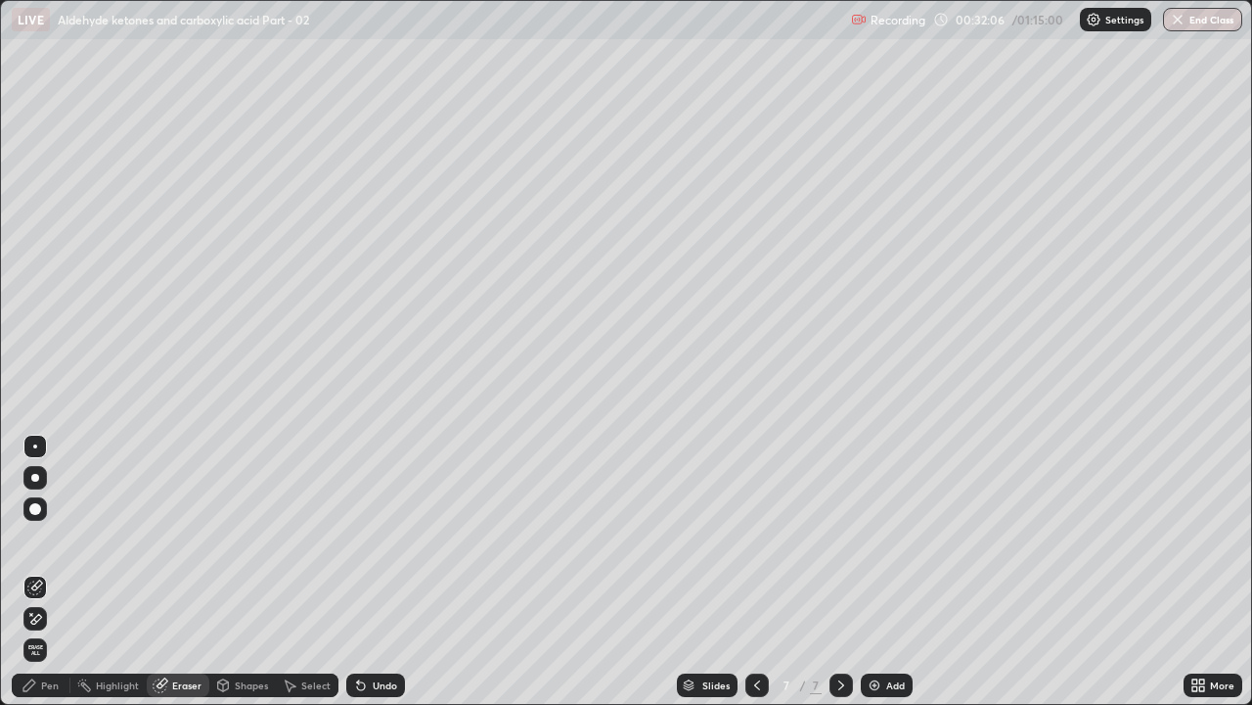
click at [52, 538] on div "Pen" at bounding box center [50, 685] width 18 height 10
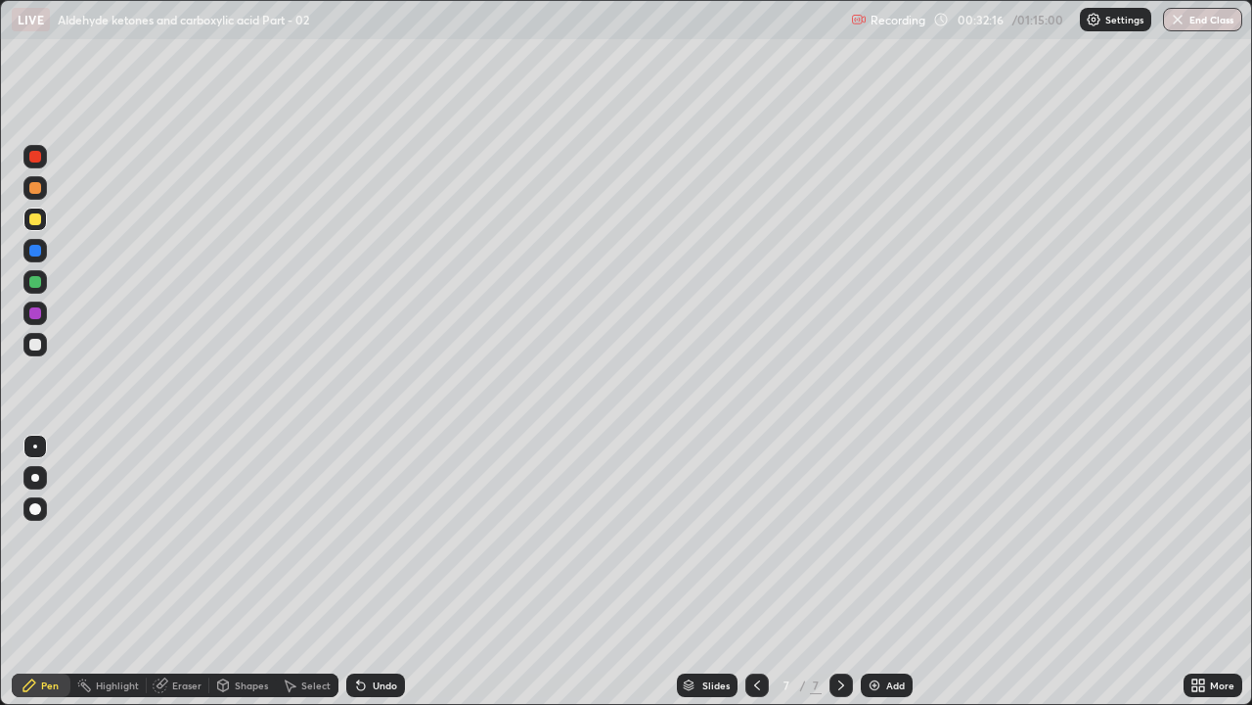
click at [188, 538] on div "Eraser" at bounding box center [186, 685] width 29 height 10
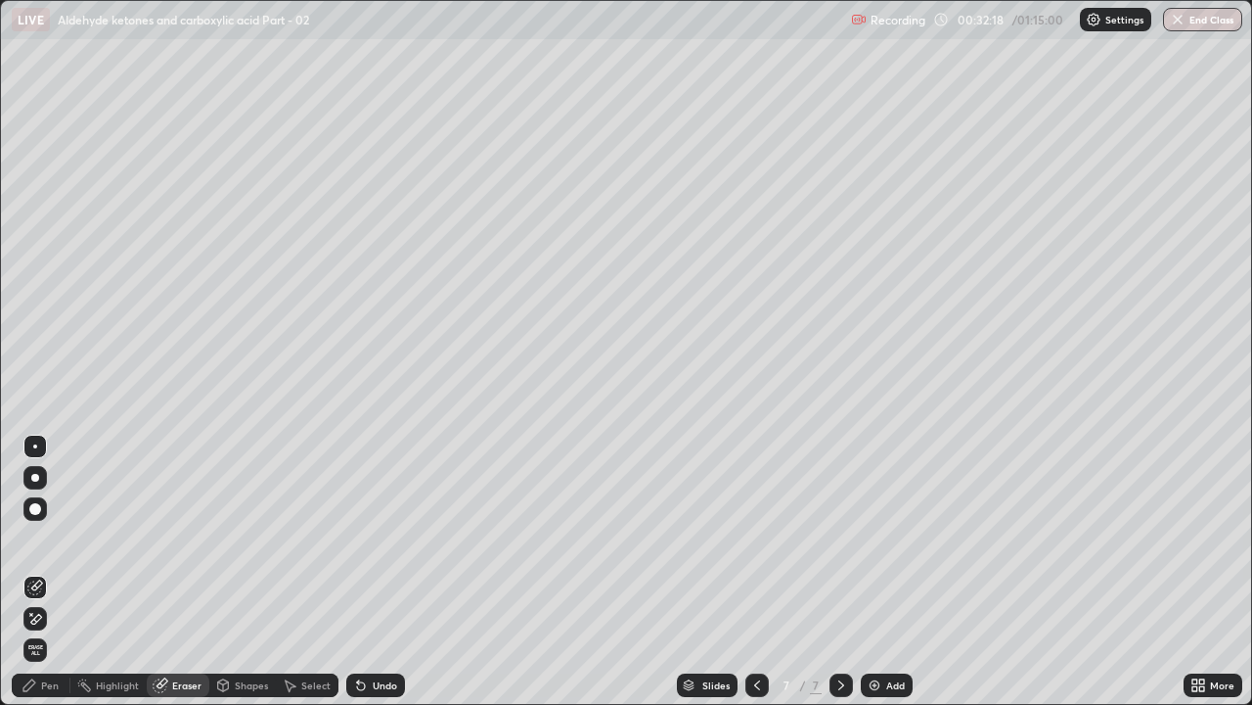
click at [46, 538] on div "Pen" at bounding box center [50, 685] width 18 height 10
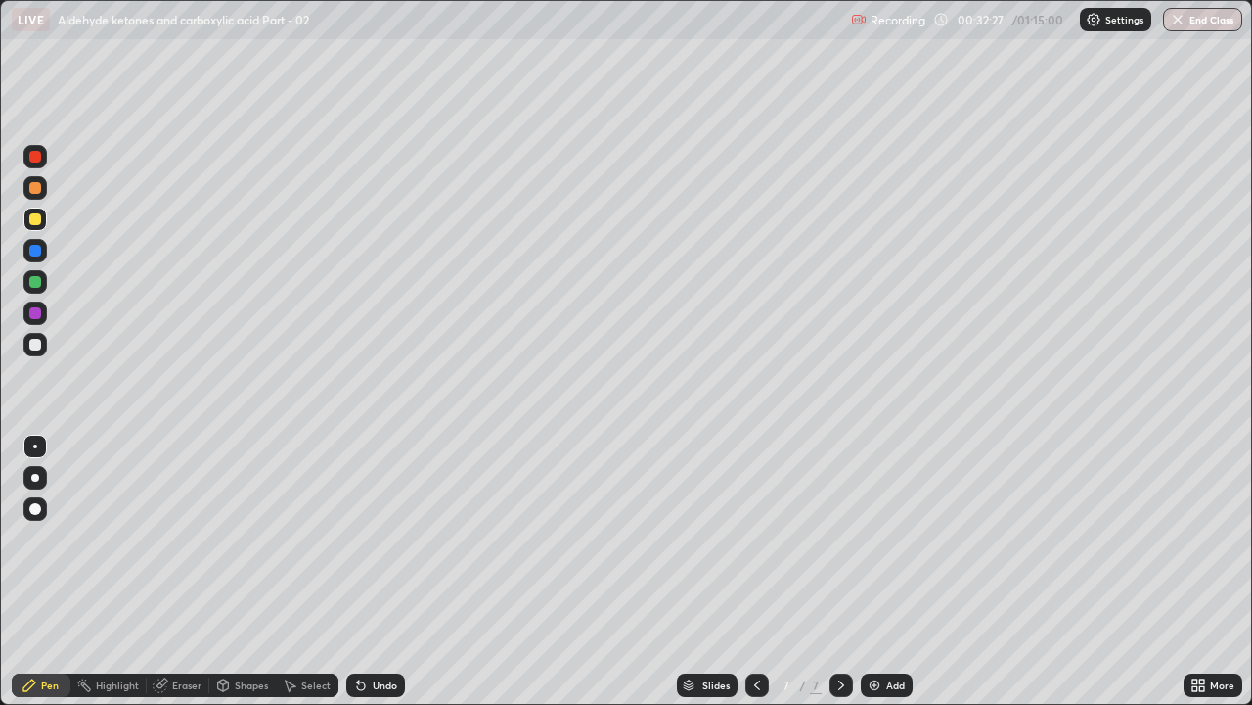
click at [33, 282] on div at bounding box center [35, 282] width 12 height 12
click at [897, 538] on div "Add" at bounding box center [887, 684] width 52 height 23
click at [763, 538] on div at bounding box center [757, 684] width 23 height 23
click at [830, 538] on div at bounding box center [841, 684] width 23 height 23
click at [39, 342] on div at bounding box center [35, 345] width 12 height 12
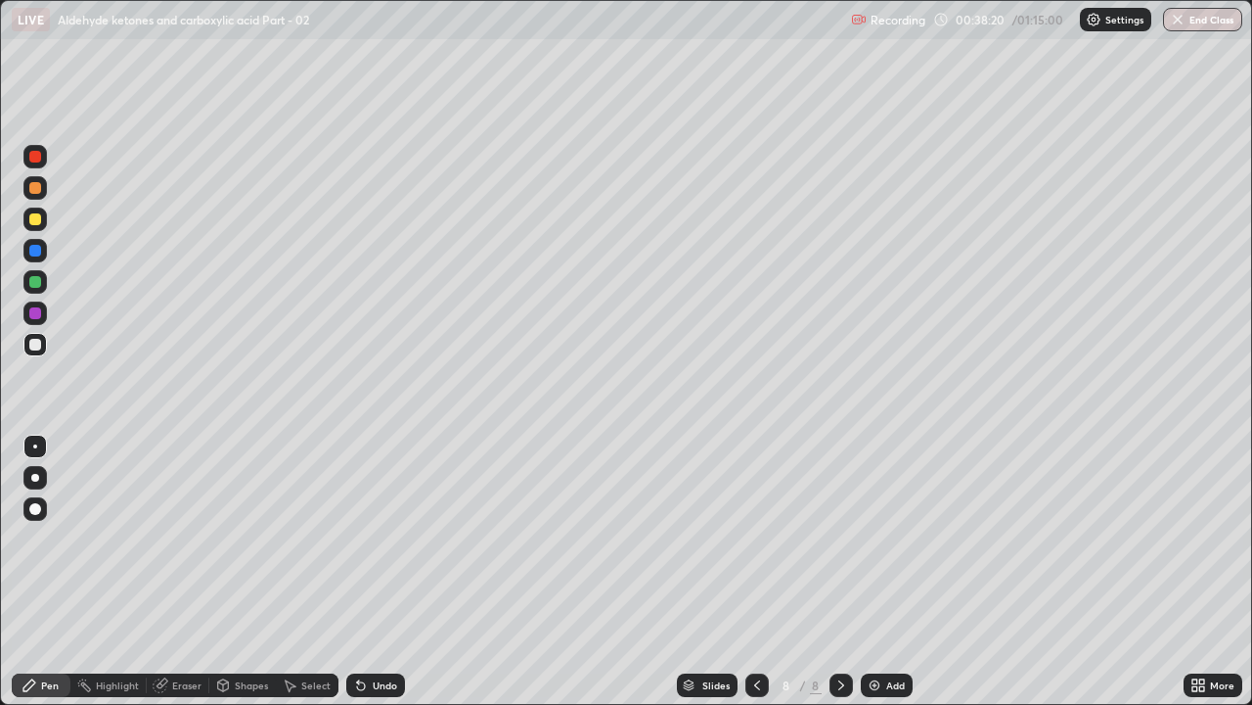
click at [885, 538] on div "Add" at bounding box center [887, 684] width 52 height 23
click at [177, 538] on div "Eraser" at bounding box center [178, 684] width 63 height 23
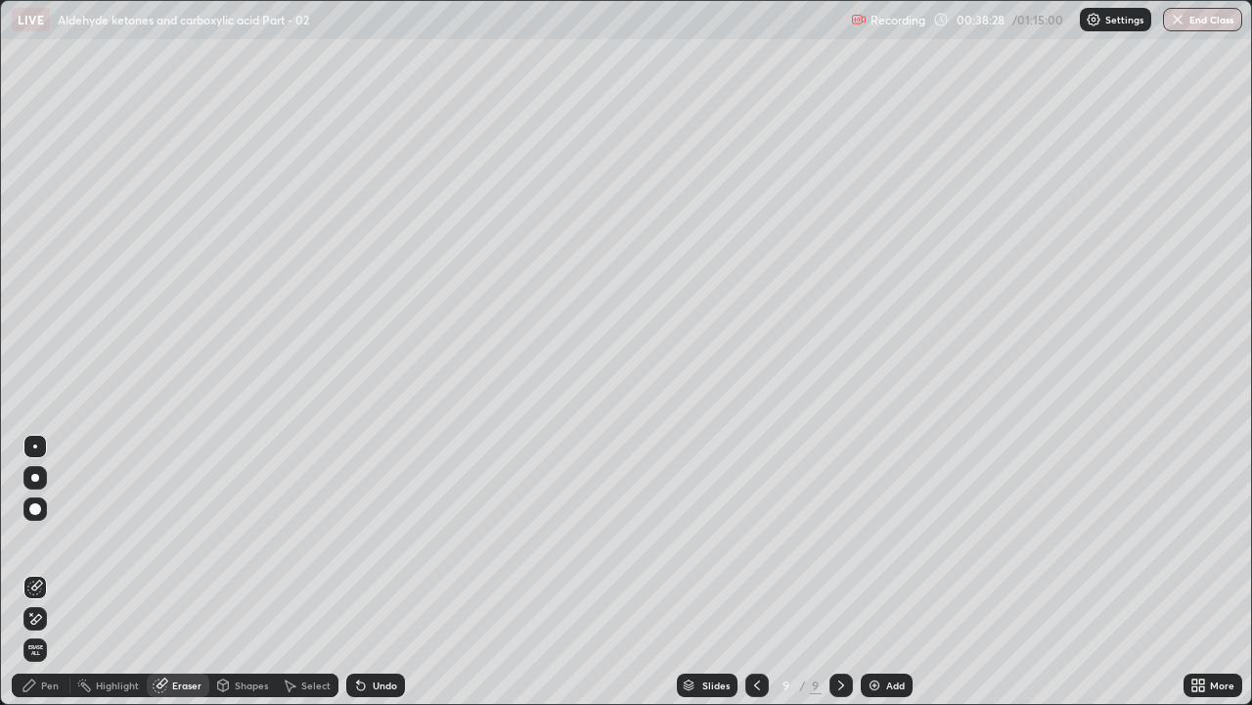
click at [54, 538] on div "Pen" at bounding box center [50, 685] width 18 height 10
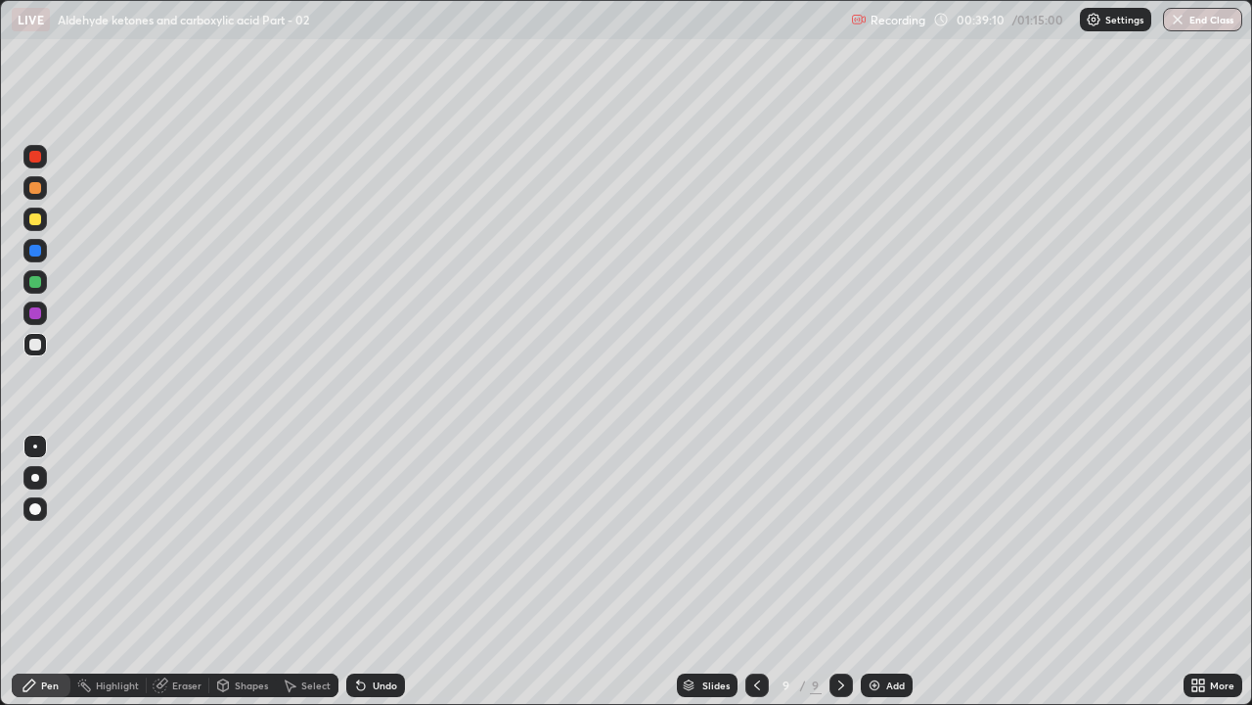
click at [29, 219] on div at bounding box center [35, 219] width 12 height 12
click at [42, 190] on div at bounding box center [34, 187] width 23 height 23
click at [45, 344] on div at bounding box center [34, 344] width 23 height 23
click at [896, 538] on div "Add" at bounding box center [896, 685] width 19 height 10
click at [33, 216] on div at bounding box center [35, 219] width 12 height 12
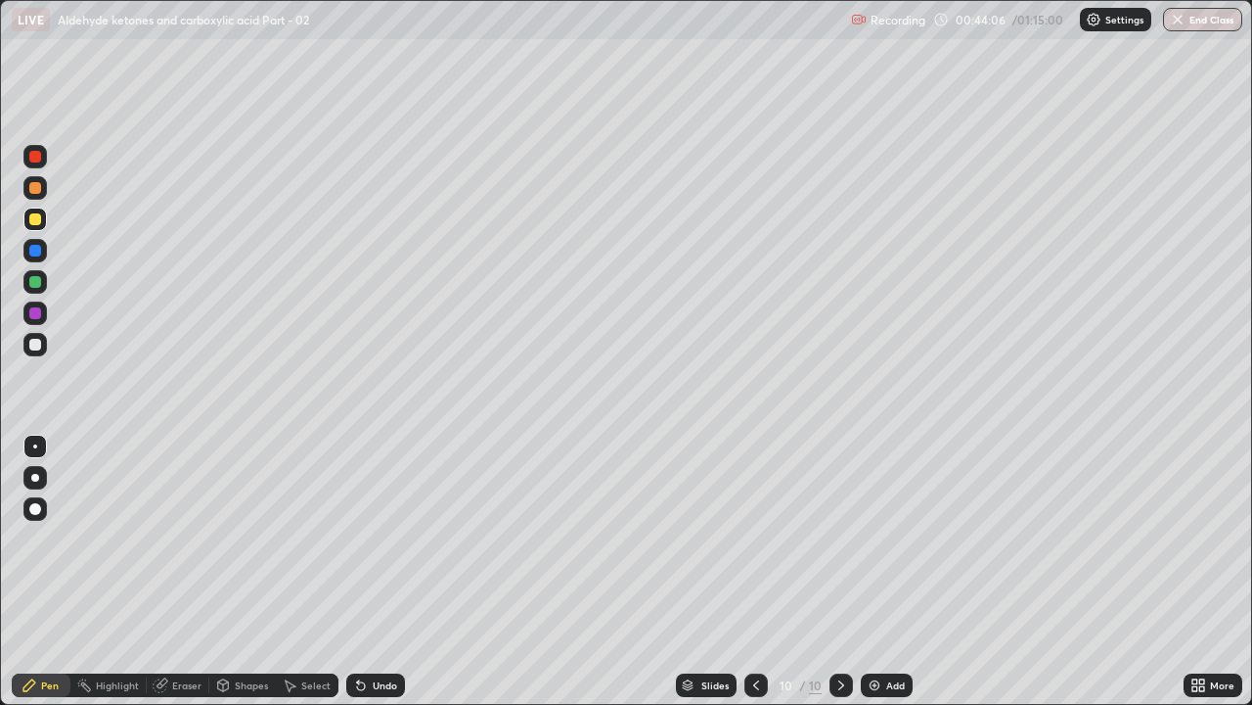
click at [33, 283] on div at bounding box center [35, 282] width 12 height 12
click at [44, 341] on div at bounding box center [34, 344] width 23 height 23
click at [38, 285] on div at bounding box center [35, 282] width 12 height 12
click at [190, 538] on div "Eraser" at bounding box center [186, 685] width 29 height 10
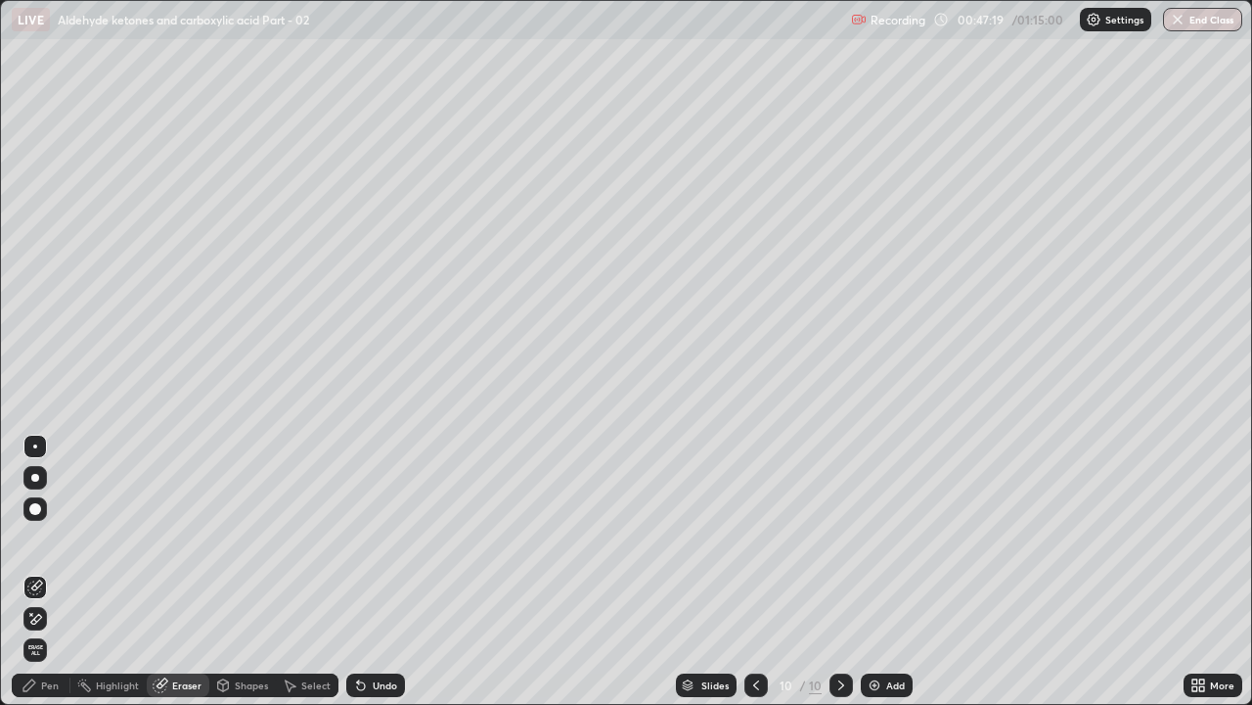
click at [49, 538] on div "Pen" at bounding box center [50, 685] width 18 height 10
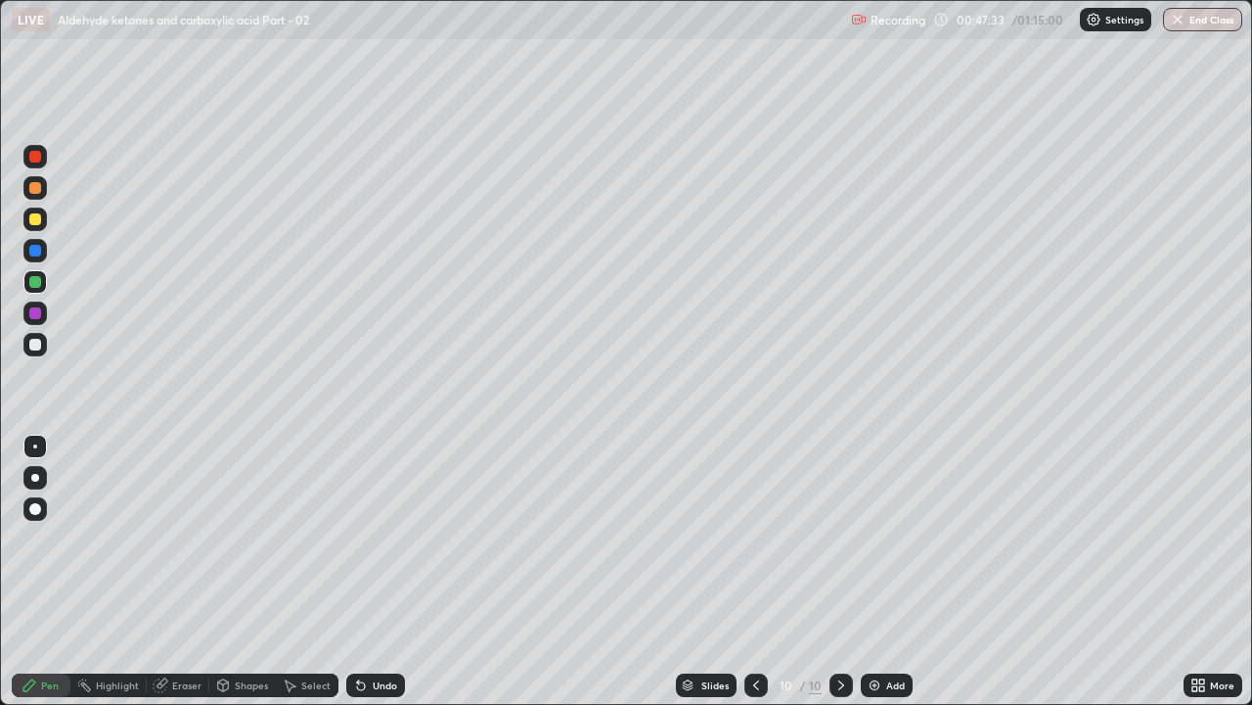
click at [38, 347] on div at bounding box center [35, 345] width 12 height 12
click at [189, 538] on div "Eraser" at bounding box center [186, 685] width 29 height 10
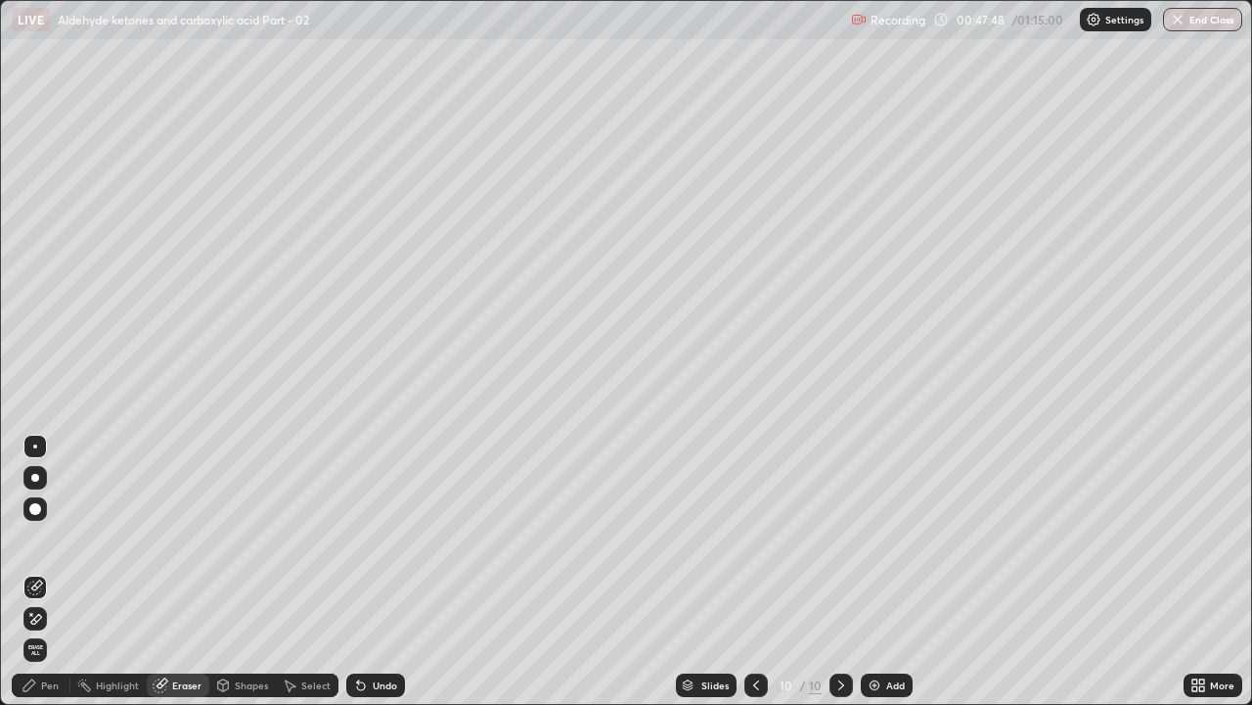
click at [53, 538] on div "Pen" at bounding box center [50, 685] width 18 height 10
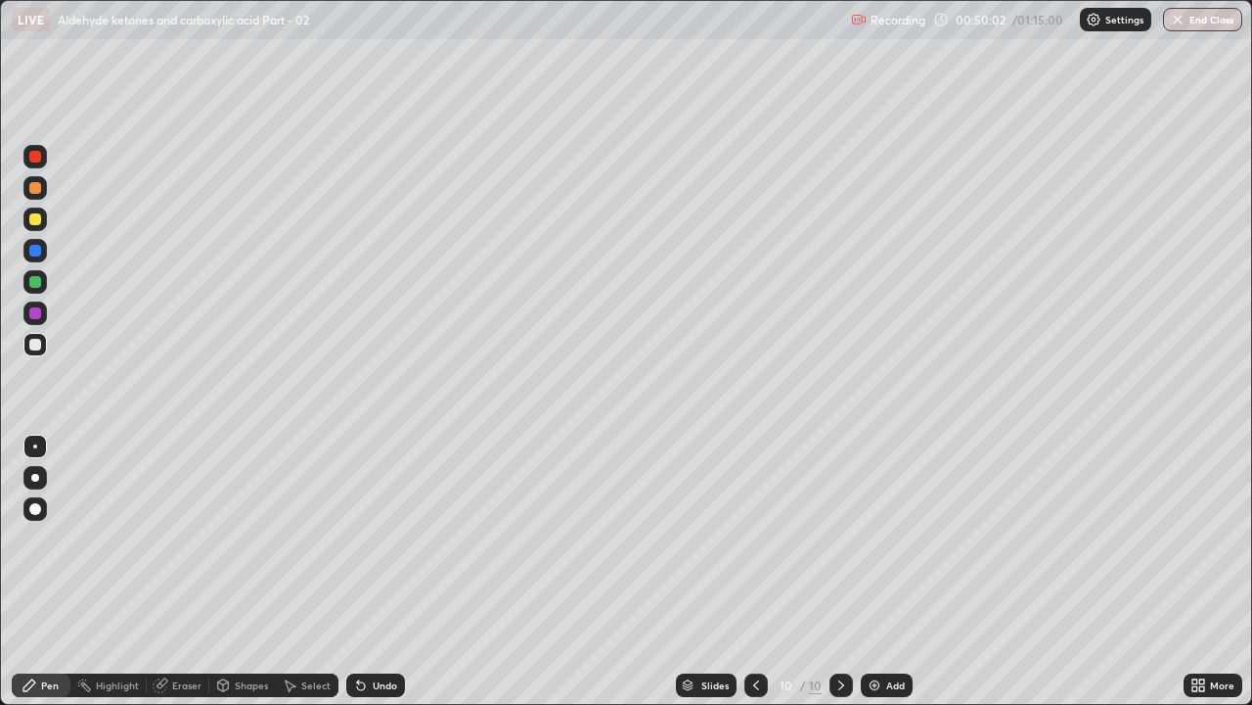
click at [882, 538] on div "Add" at bounding box center [887, 684] width 52 height 23
click at [43, 279] on div at bounding box center [34, 281] width 23 height 23
click at [180, 538] on div "Eraser" at bounding box center [178, 684] width 63 height 23
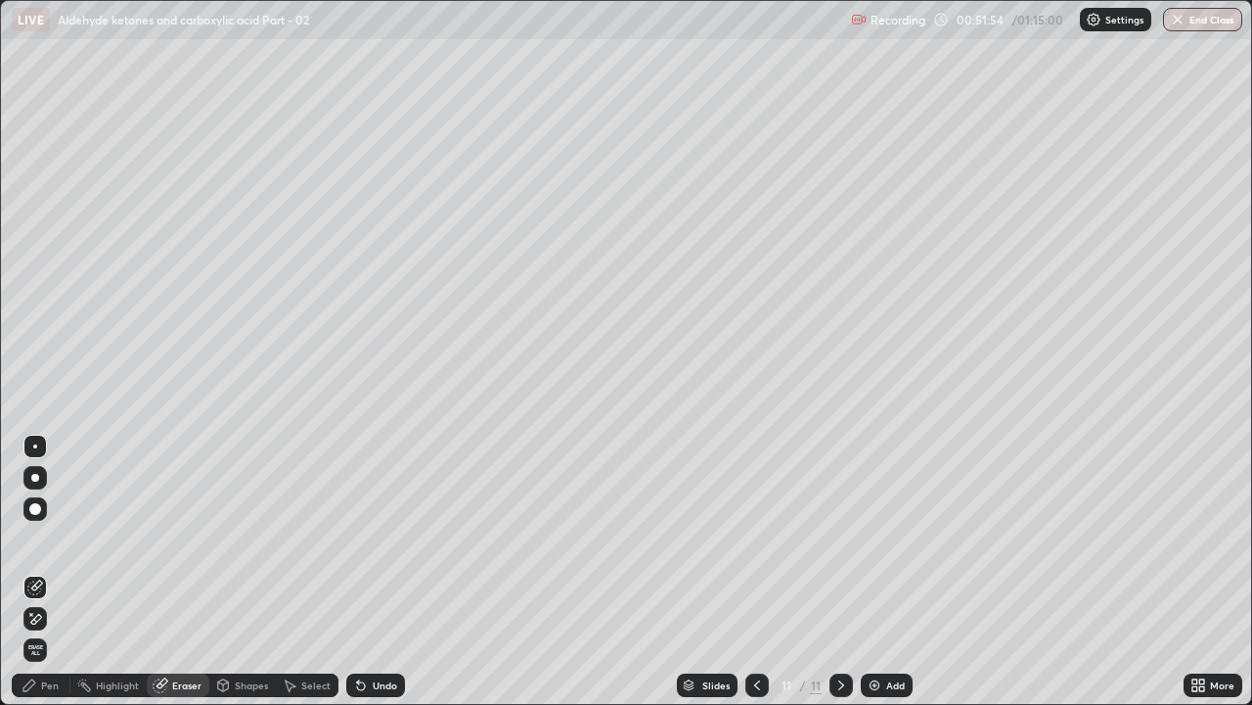
click at [51, 538] on div "Pen" at bounding box center [41, 684] width 59 height 23
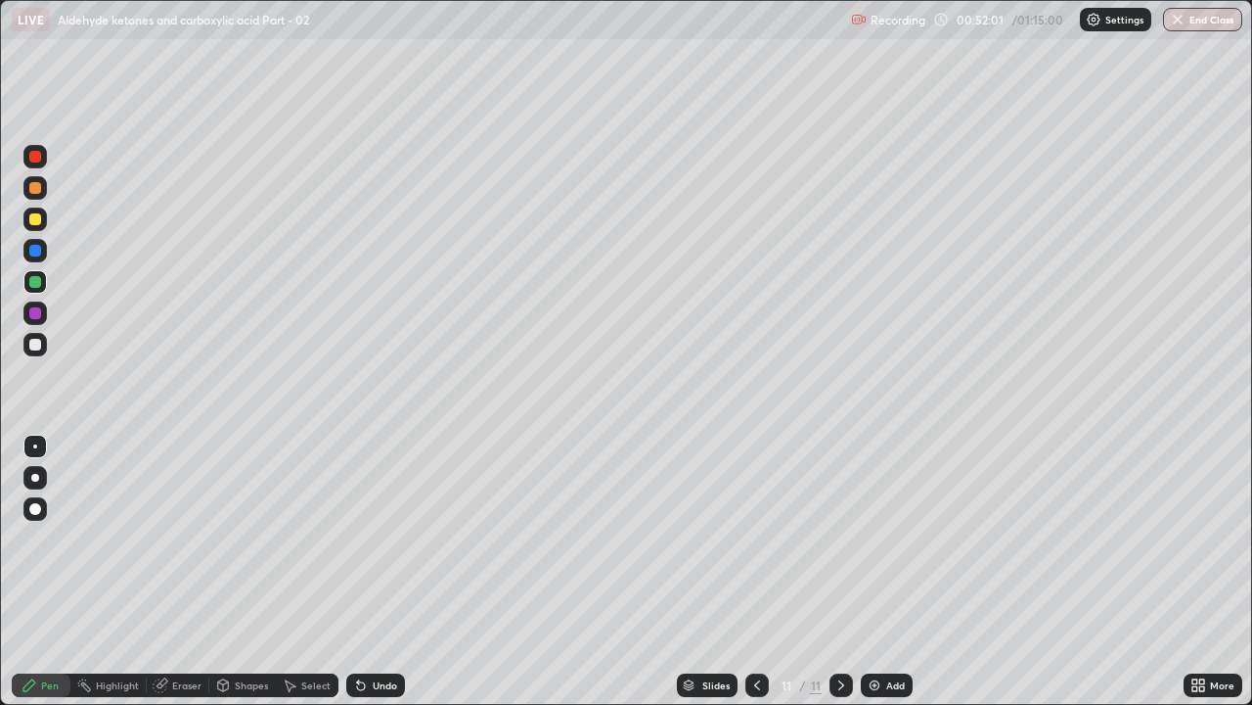
click at [37, 214] on div at bounding box center [35, 219] width 12 height 12
click at [33, 342] on div at bounding box center [35, 345] width 12 height 12
click at [187, 538] on div "Eraser" at bounding box center [186, 685] width 29 height 10
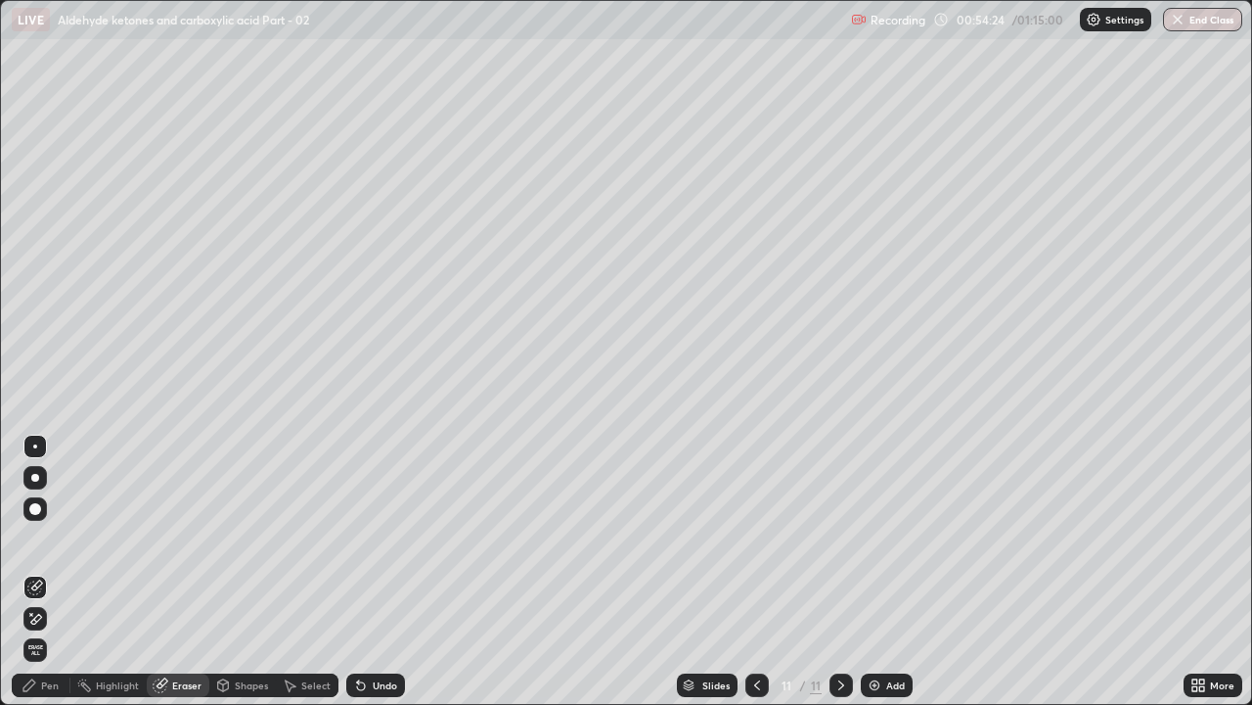
click at [49, 538] on div "Pen" at bounding box center [50, 685] width 18 height 10
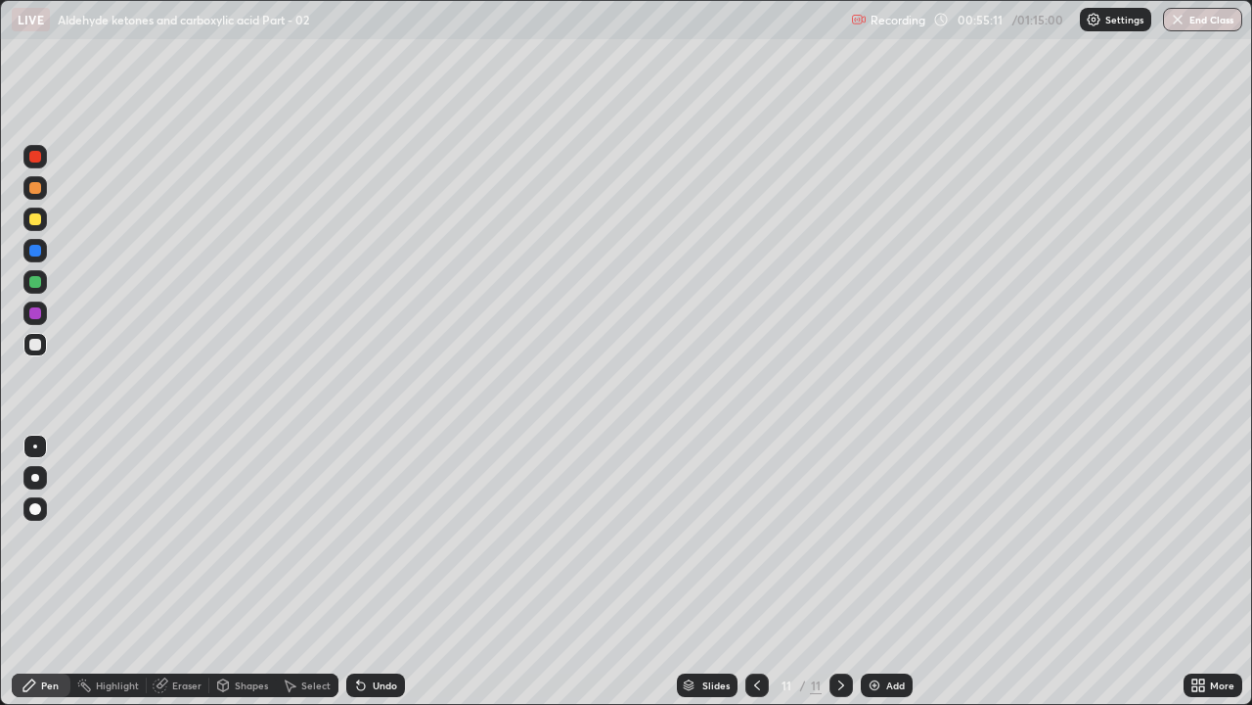
click at [36, 278] on div at bounding box center [35, 282] width 12 height 12
click at [881, 538] on img at bounding box center [875, 685] width 16 height 16
click at [34, 346] on div at bounding box center [35, 345] width 12 height 12
click at [34, 283] on div at bounding box center [35, 282] width 12 height 12
click at [189, 538] on div "Eraser" at bounding box center [186, 685] width 29 height 10
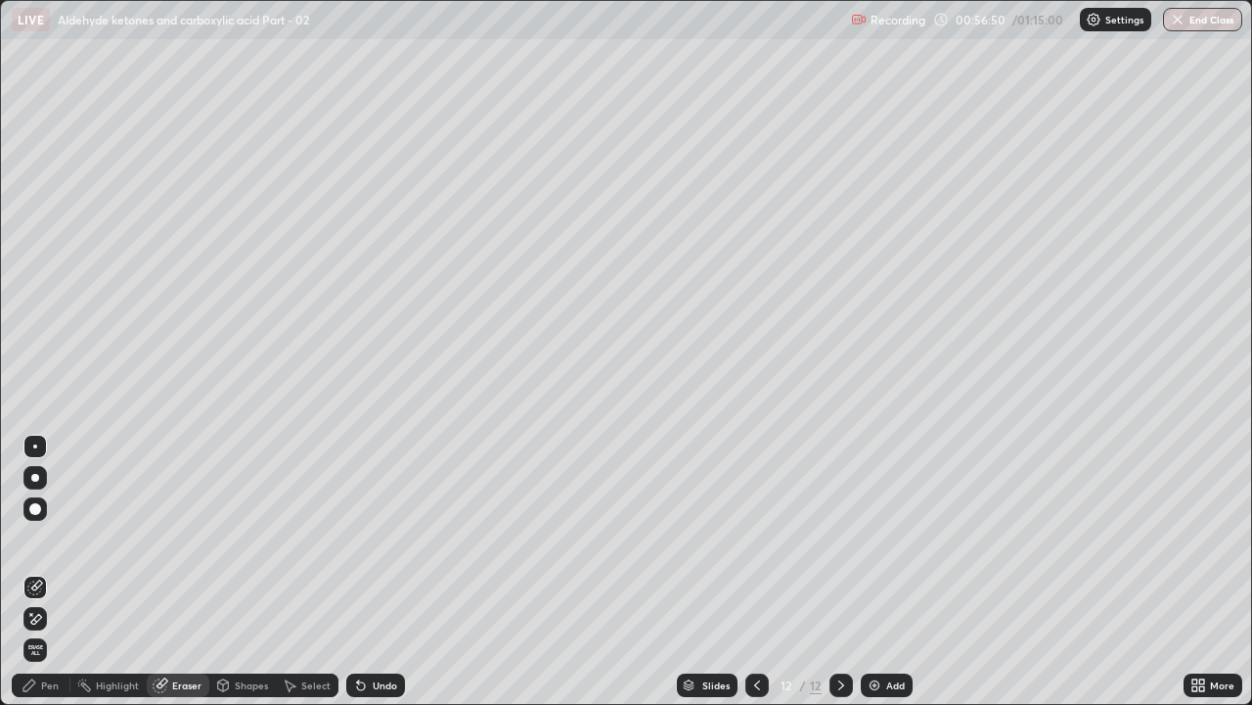
click at [46, 538] on div "Pen" at bounding box center [50, 685] width 18 height 10
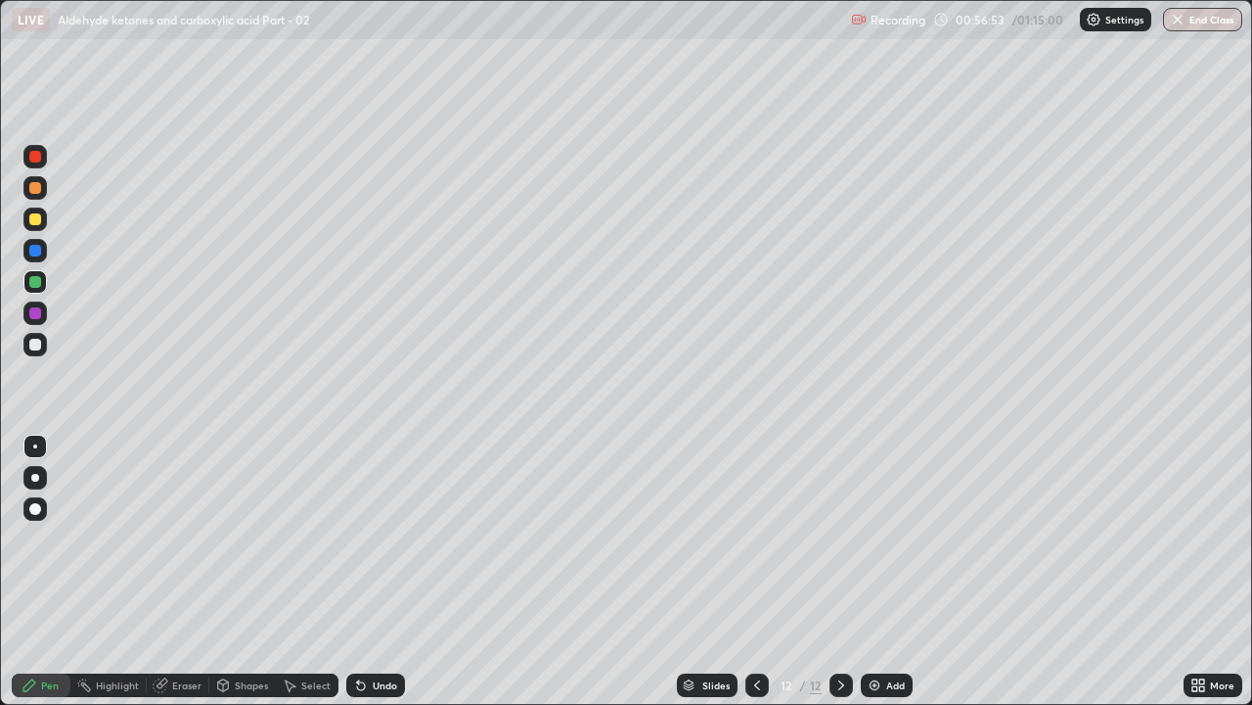
click at [39, 219] on div at bounding box center [35, 219] width 12 height 12
click at [188, 538] on div "Eraser" at bounding box center [186, 685] width 29 height 10
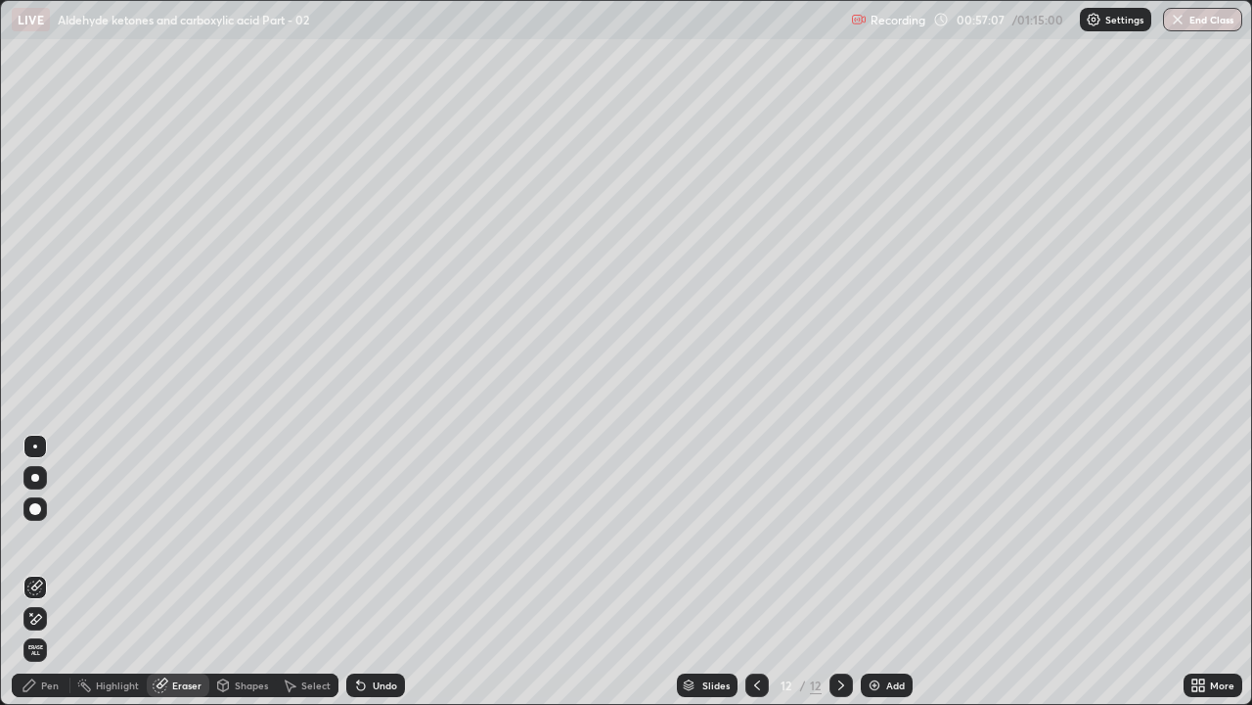
click at [50, 538] on div "Pen" at bounding box center [41, 684] width 59 height 23
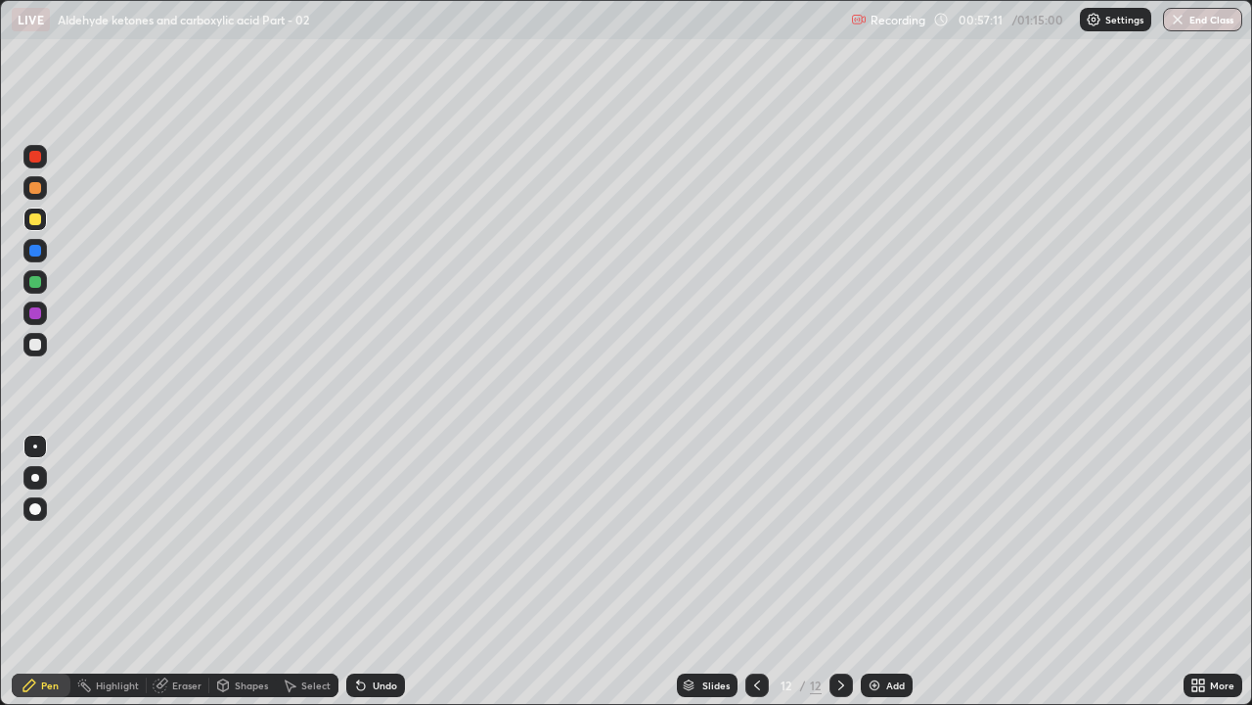
click at [181, 538] on div "Eraser" at bounding box center [186, 685] width 29 height 10
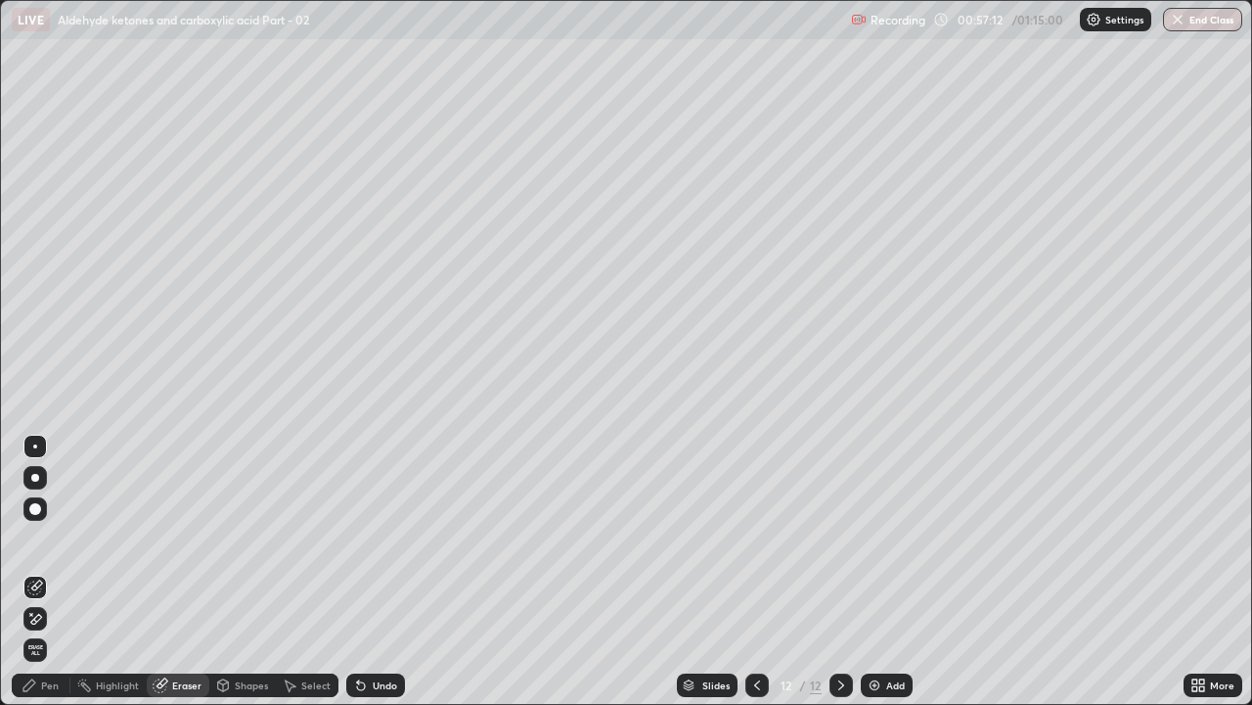
click at [38, 538] on div "Pen" at bounding box center [41, 684] width 59 height 23
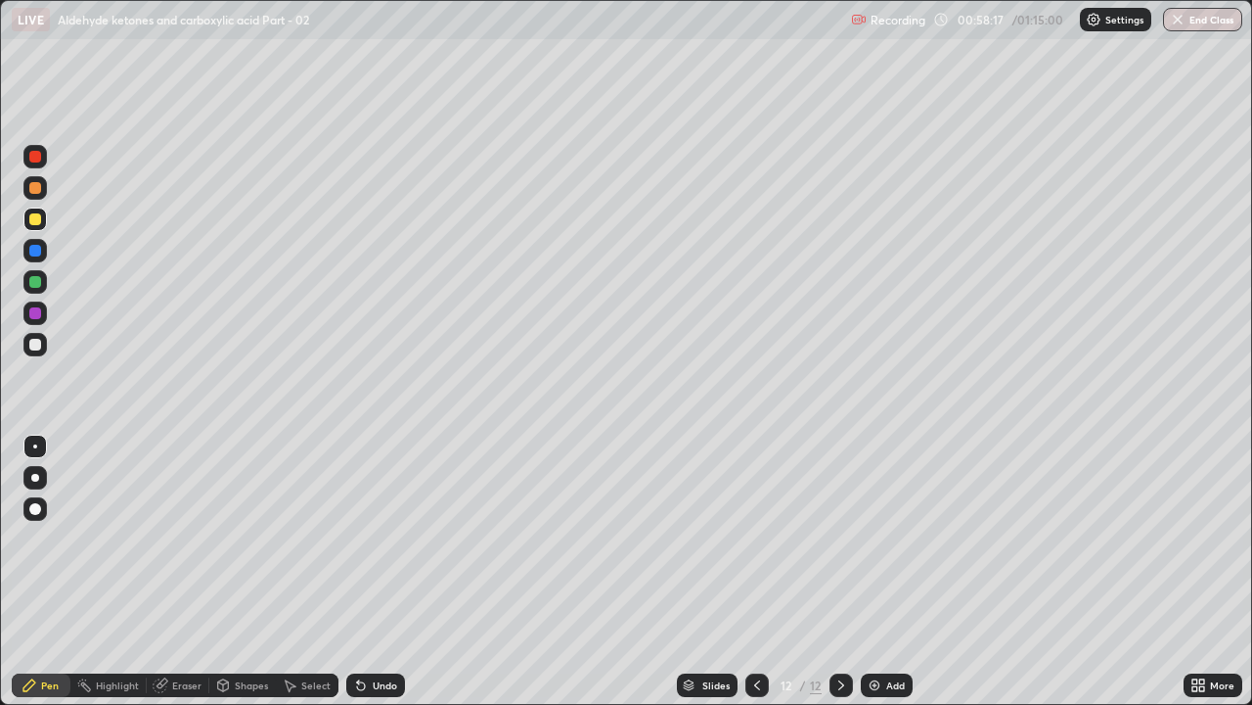
click at [35, 281] on div at bounding box center [35, 282] width 12 height 12
click at [43, 217] on div at bounding box center [34, 218] width 23 height 23
click at [891, 538] on div "Add" at bounding box center [896, 685] width 19 height 10
click at [190, 538] on div "Eraser" at bounding box center [186, 685] width 29 height 10
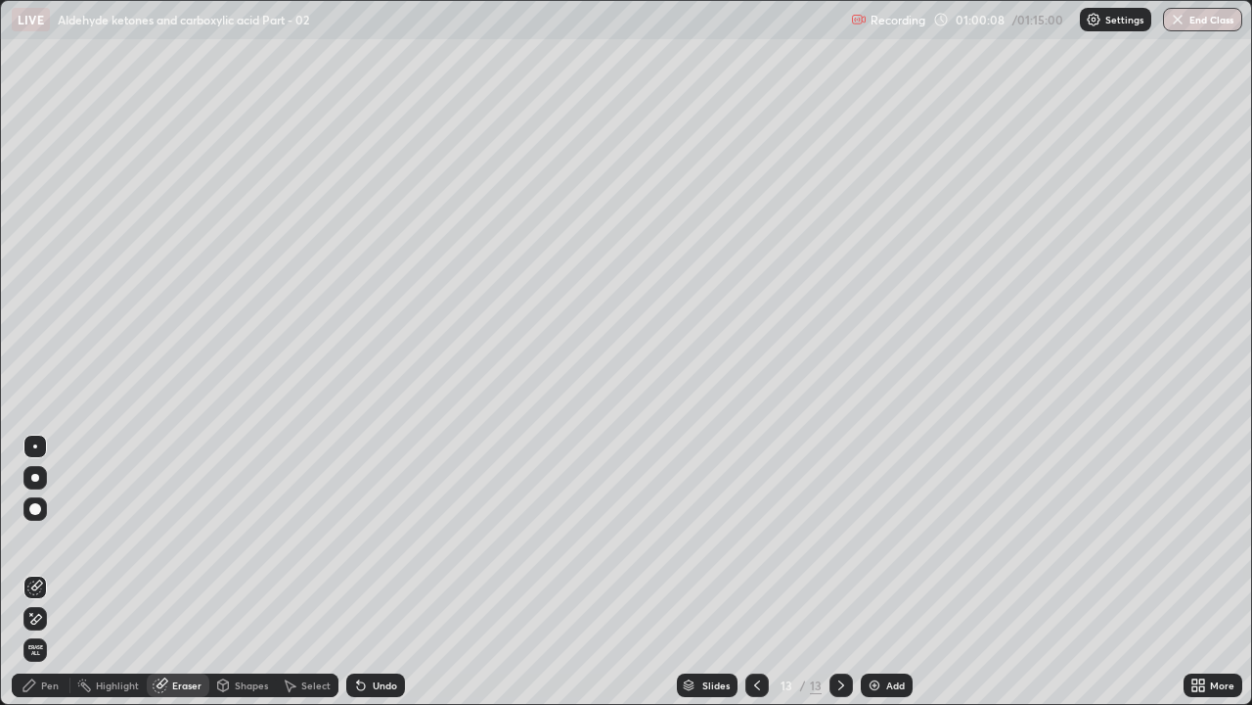
click at [57, 538] on div "Pen" at bounding box center [50, 685] width 18 height 10
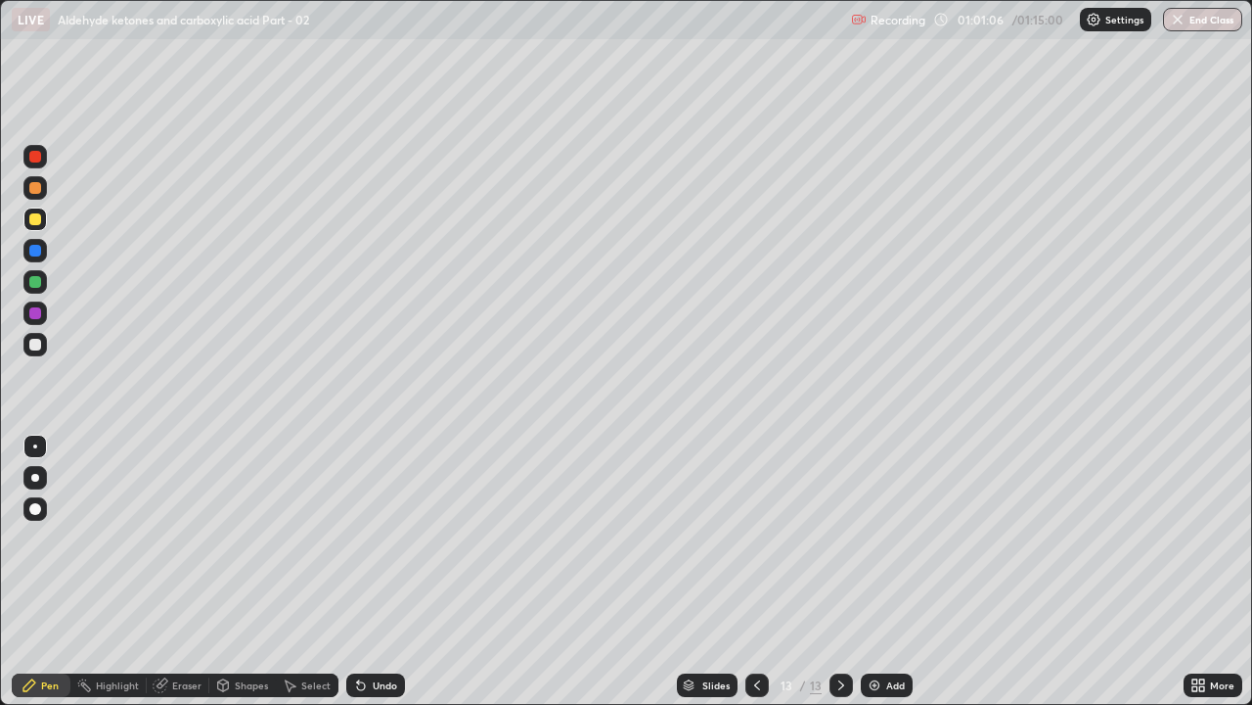
click at [765, 538] on div at bounding box center [757, 684] width 23 height 23
click at [36, 190] on div at bounding box center [35, 188] width 12 height 12
click at [892, 538] on div "Add" at bounding box center [887, 684] width 52 height 23
click at [45, 220] on div at bounding box center [34, 218] width 23 height 23
click at [37, 345] on div at bounding box center [35, 345] width 12 height 12
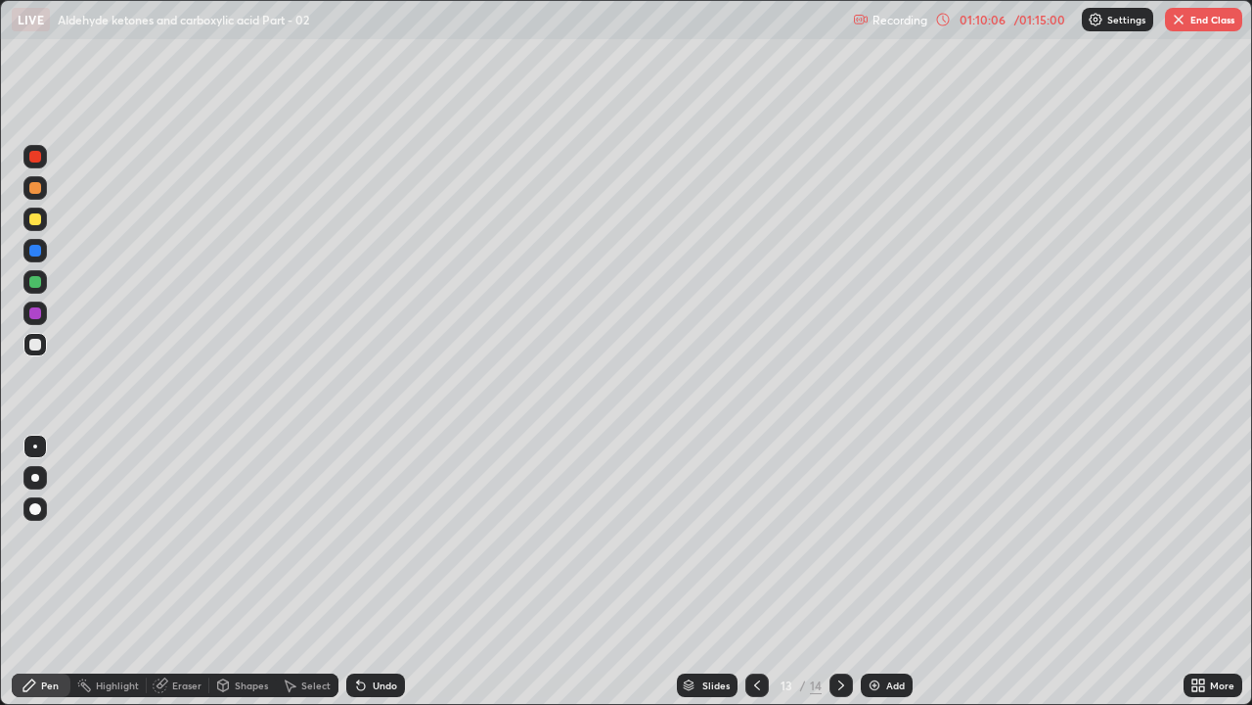
click at [173, 538] on div "Eraser" at bounding box center [178, 684] width 63 height 23
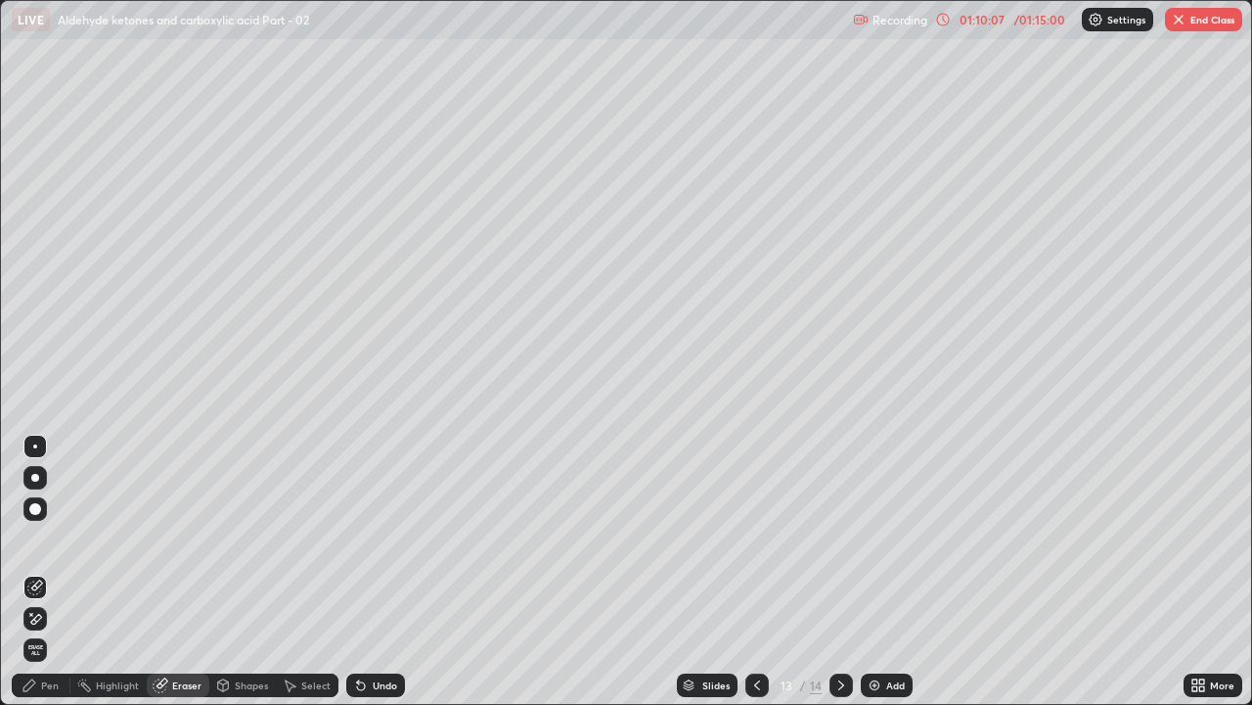
click at [45, 538] on div "Pen" at bounding box center [50, 685] width 18 height 10
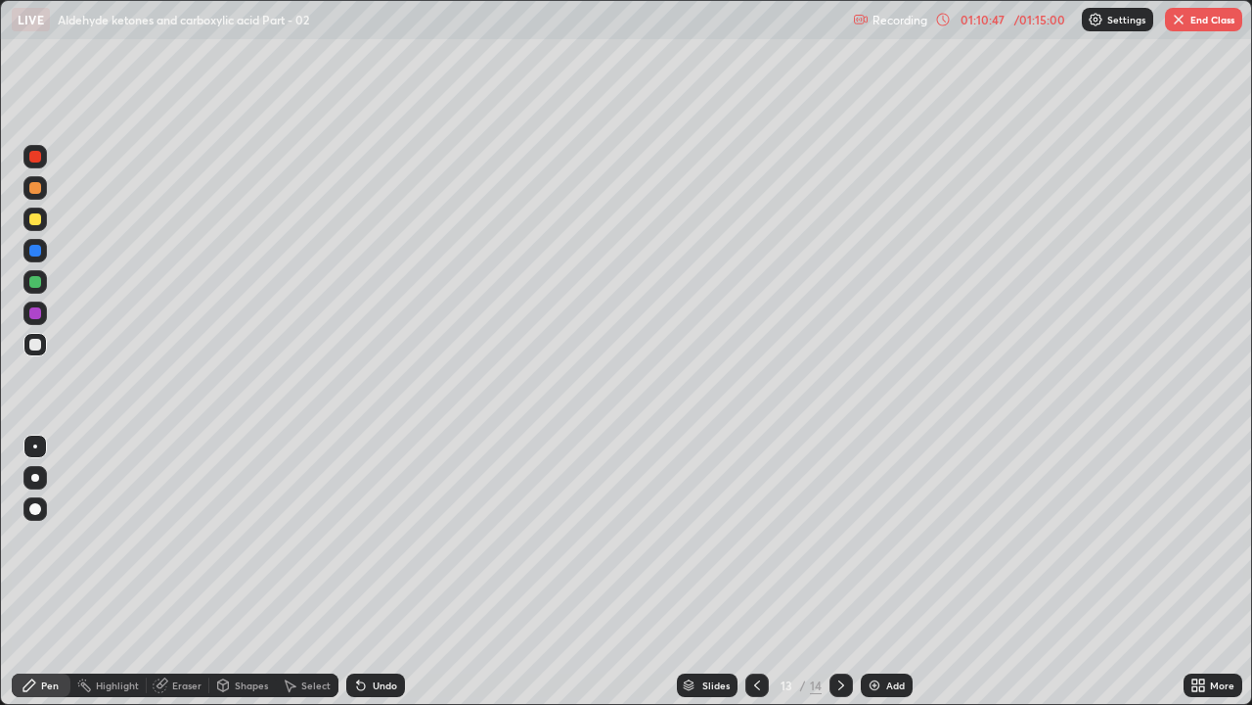
click at [46, 191] on div at bounding box center [34, 187] width 23 height 23
click at [886, 538] on div "Add" at bounding box center [887, 684] width 52 height 23
click at [187, 538] on div "Eraser" at bounding box center [186, 685] width 29 height 10
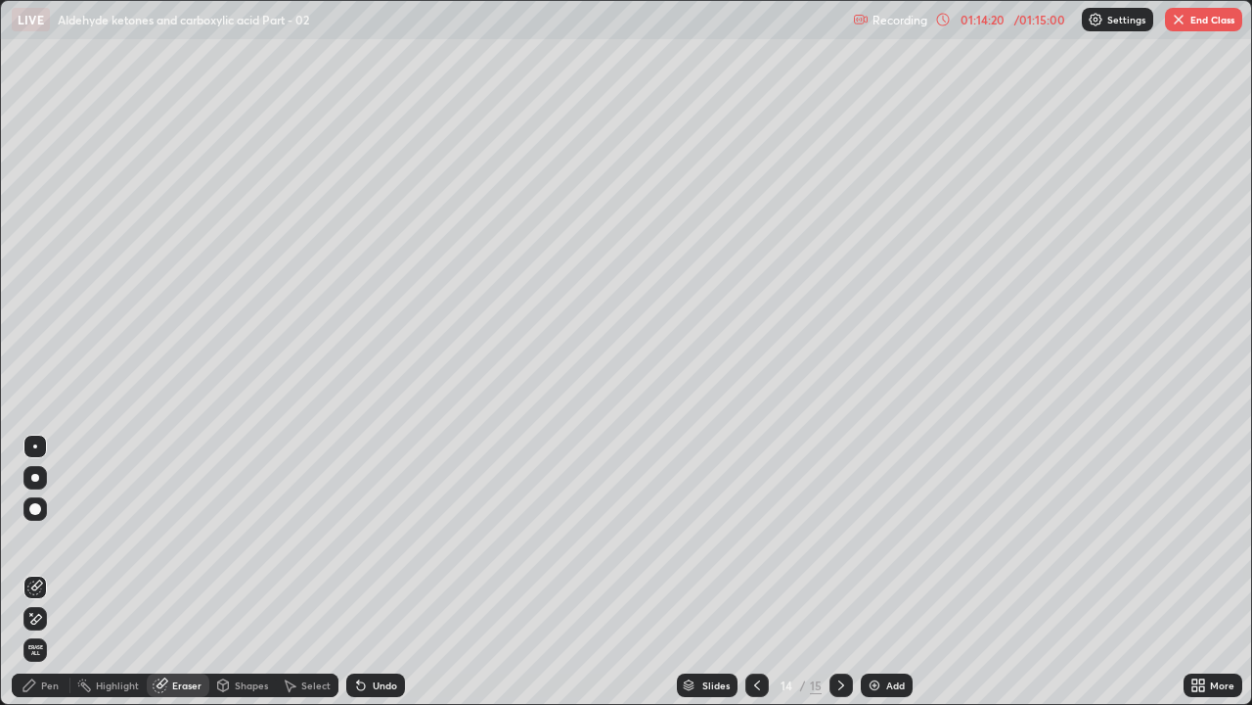
click at [46, 538] on div "Pen" at bounding box center [50, 685] width 18 height 10
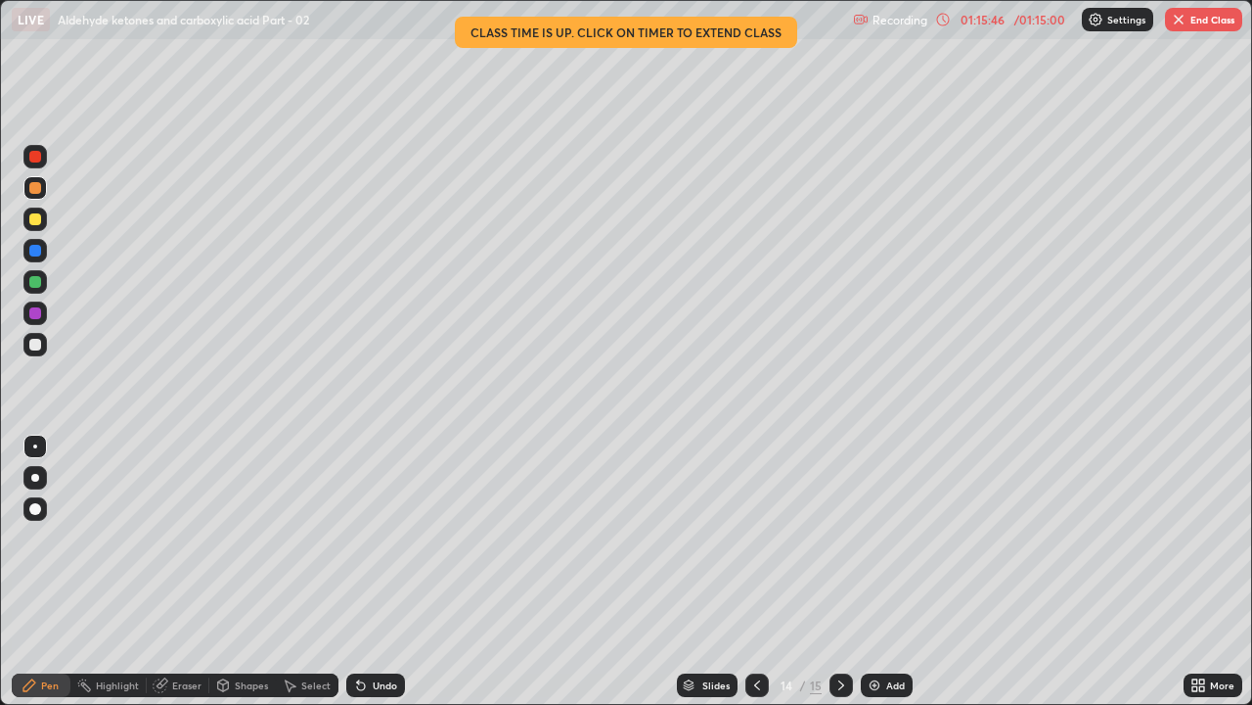
click at [38, 220] on div at bounding box center [35, 219] width 12 height 12
click at [40, 280] on div at bounding box center [35, 282] width 12 height 12
click at [172, 538] on div "Eraser" at bounding box center [178, 684] width 63 height 23
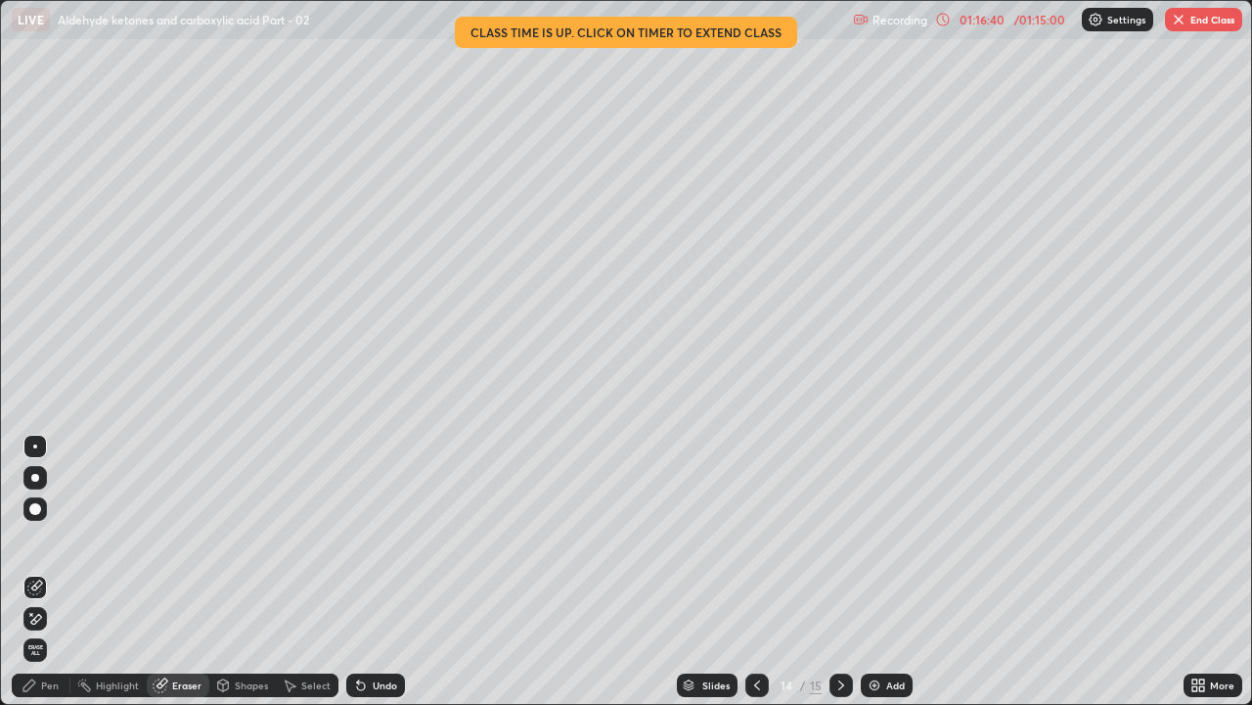
click at [52, 538] on div "Pen" at bounding box center [41, 684] width 59 height 23
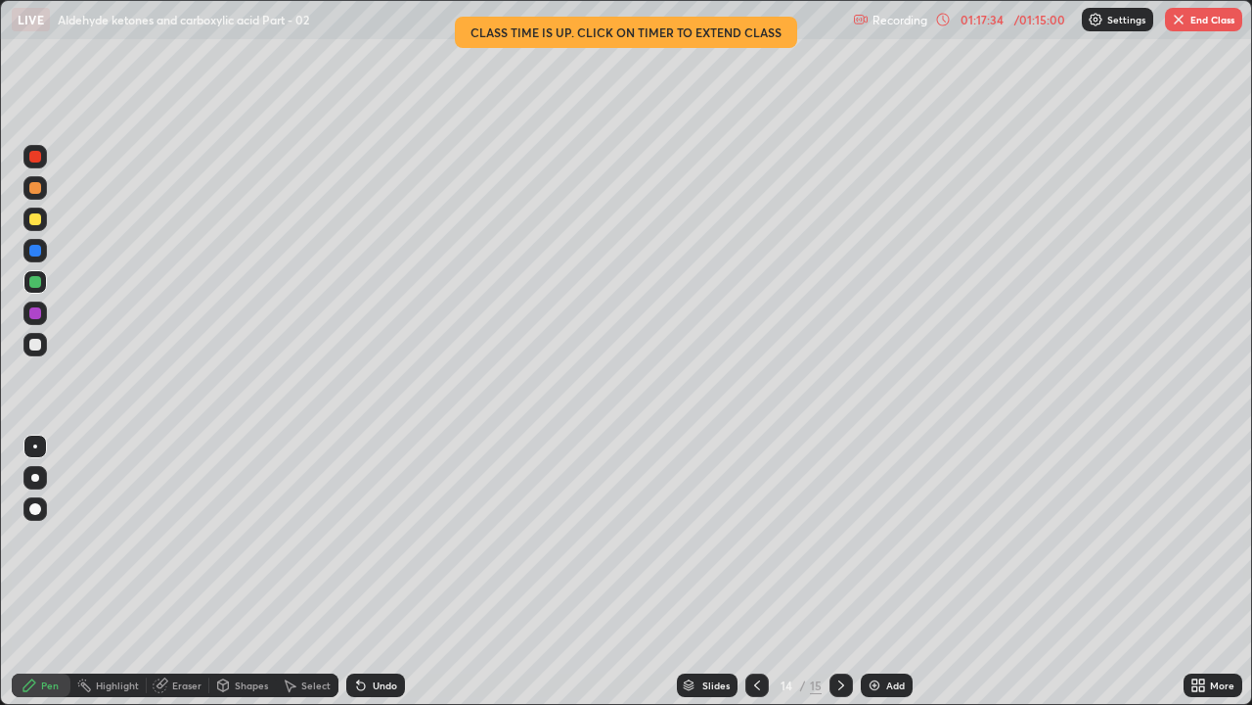
click at [37, 185] on div at bounding box center [35, 188] width 12 height 12
click at [36, 152] on div at bounding box center [35, 157] width 12 height 12
click at [178, 538] on div "Eraser" at bounding box center [178, 684] width 63 height 23
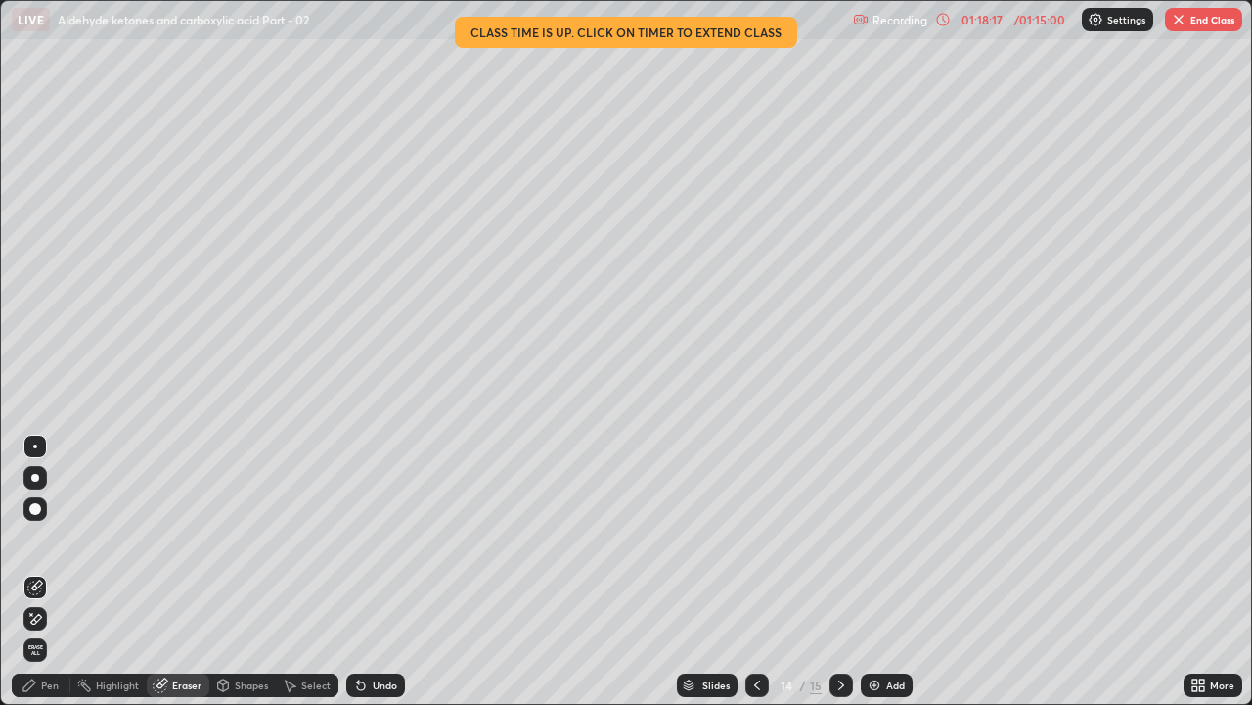
click at [52, 538] on div "Pen" at bounding box center [50, 685] width 18 height 10
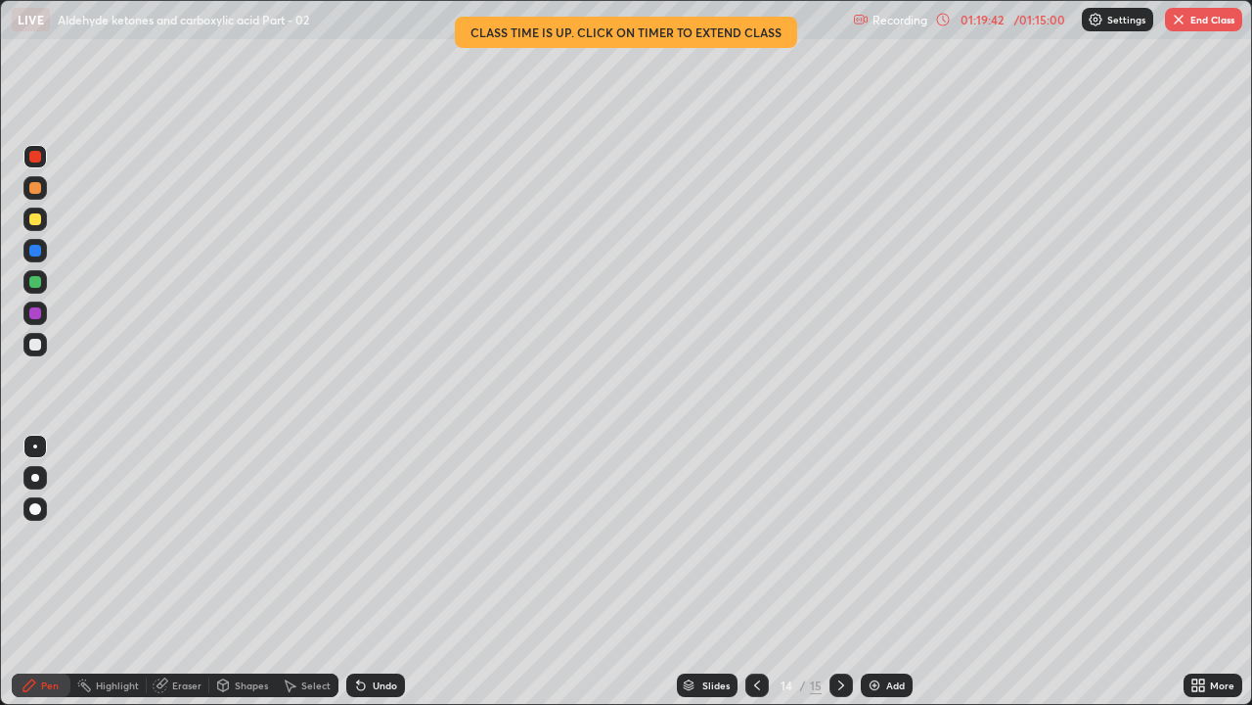
click at [1198, 19] on button "End Class" at bounding box center [1203, 19] width 77 height 23
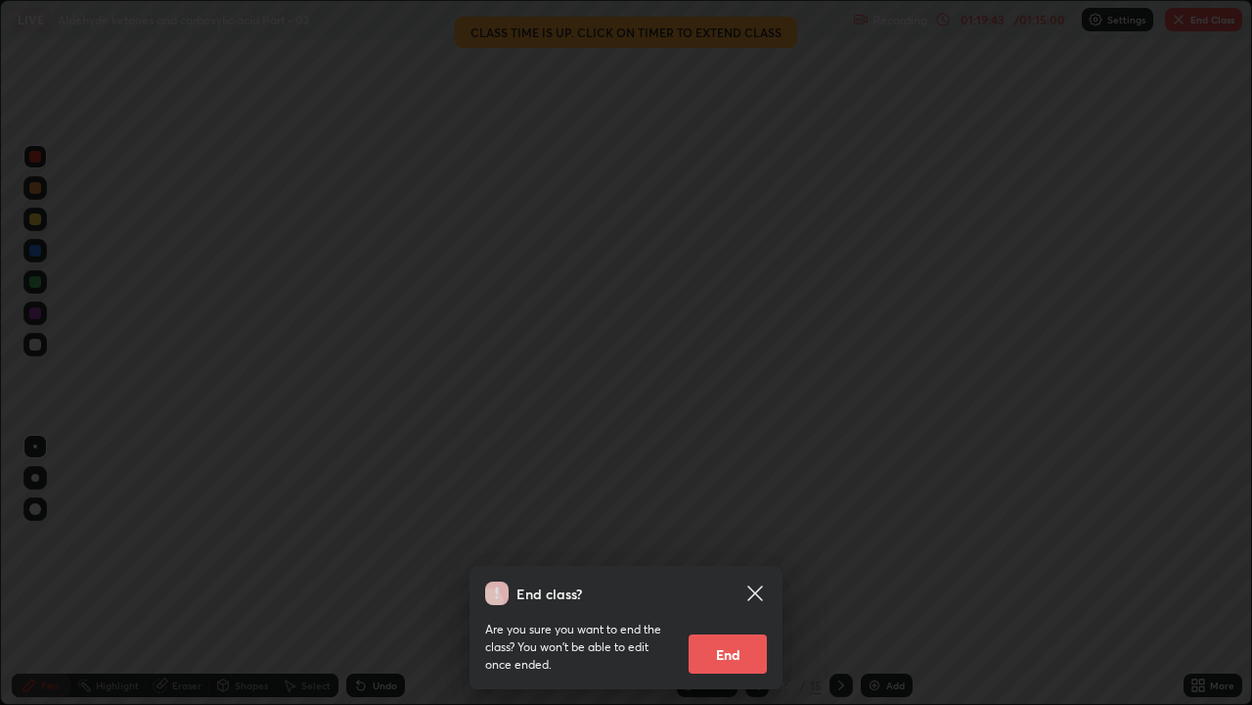
click at [758, 538] on button "End" at bounding box center [728, 653] width 78 height 39
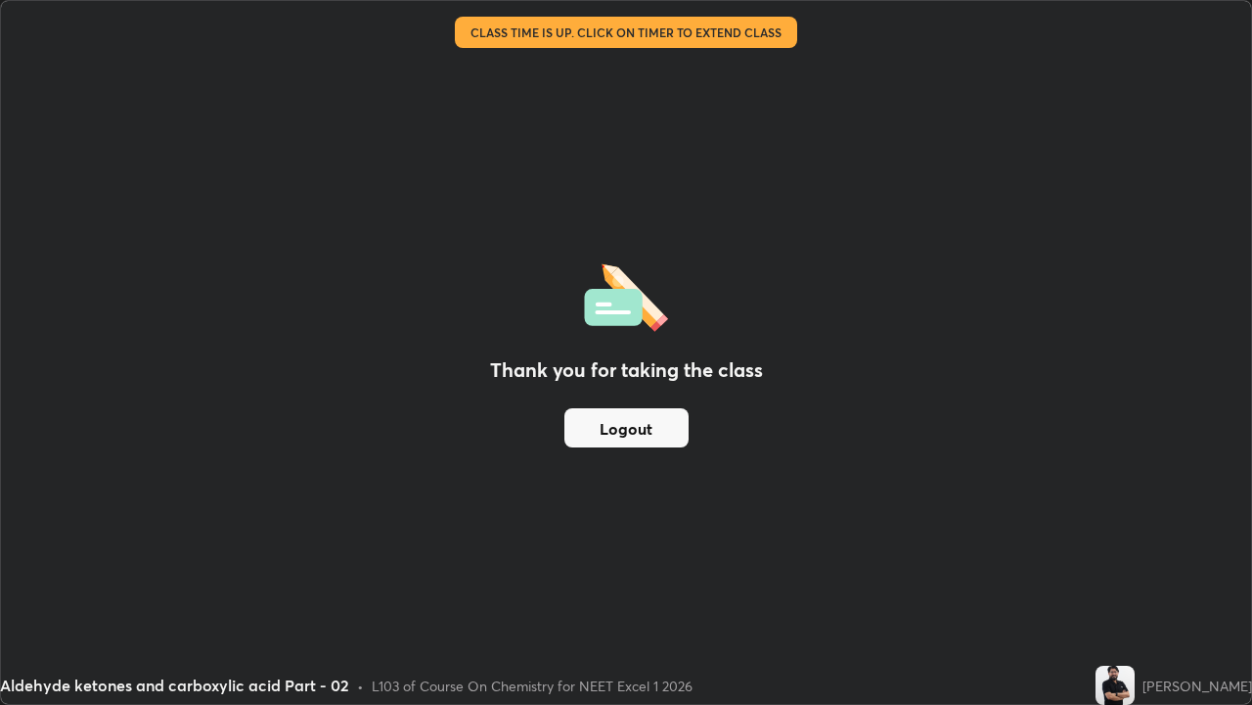
click at [645, 432] on button "Logout" at bounding box center [627, 427] width 124 height 39
